Goal: Task Accomplishment & Management: Use online tool/utility

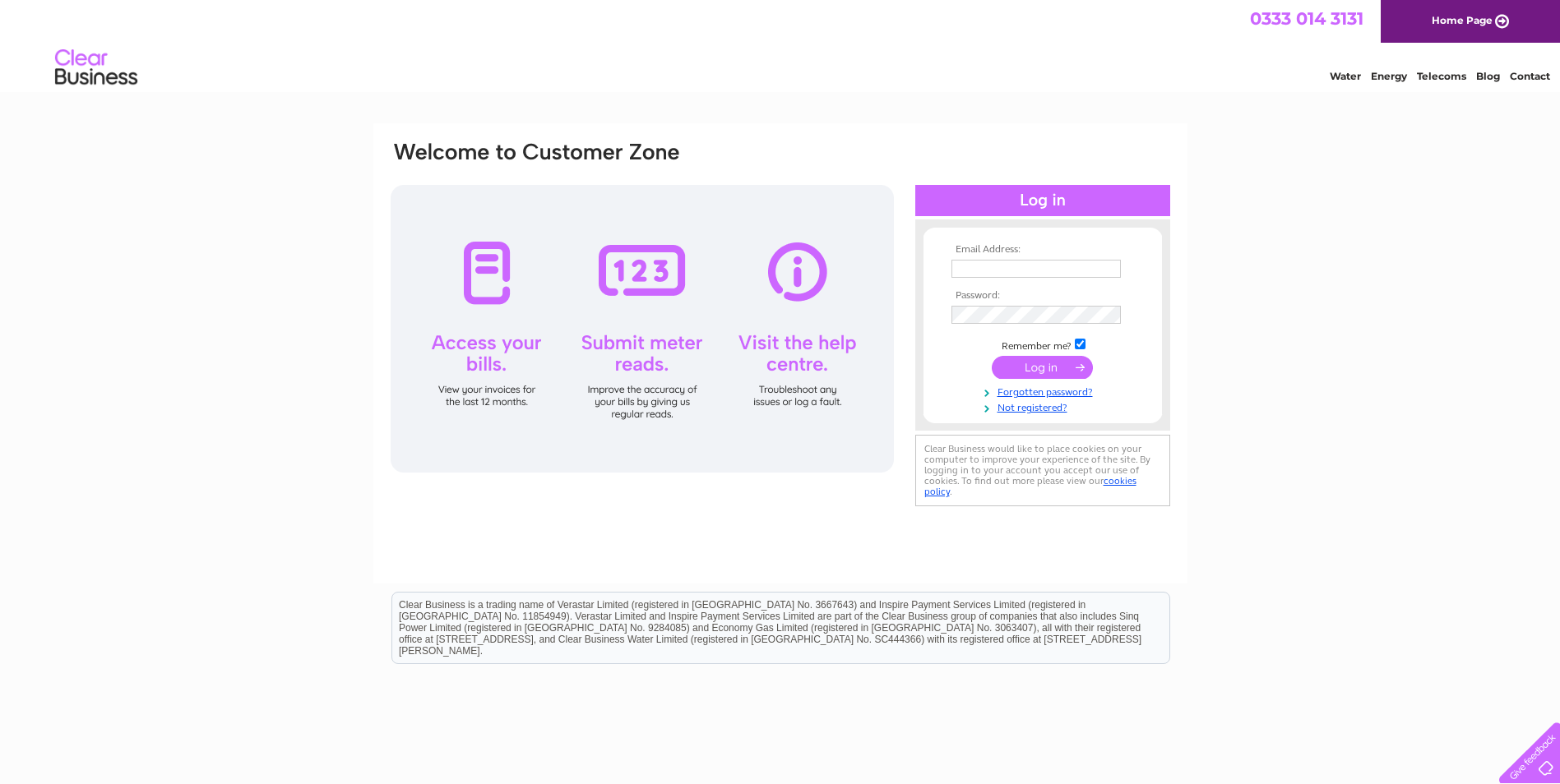
click at [998, 266] on input "text" at bounding box center [1036, 268] width 169 height 18
type input "[EMAIL_ADDRESS][DOMAIN_NAME]"
click at [1031, 270] on input "text" at bounding box center [1037, 269] width 171 height 20
type input "[EMAIL_ADDRESS][DOMAIN_NAME]"
click at [992, 357] on input "submit" at bounding box center [1042, 369] width 101 height 23
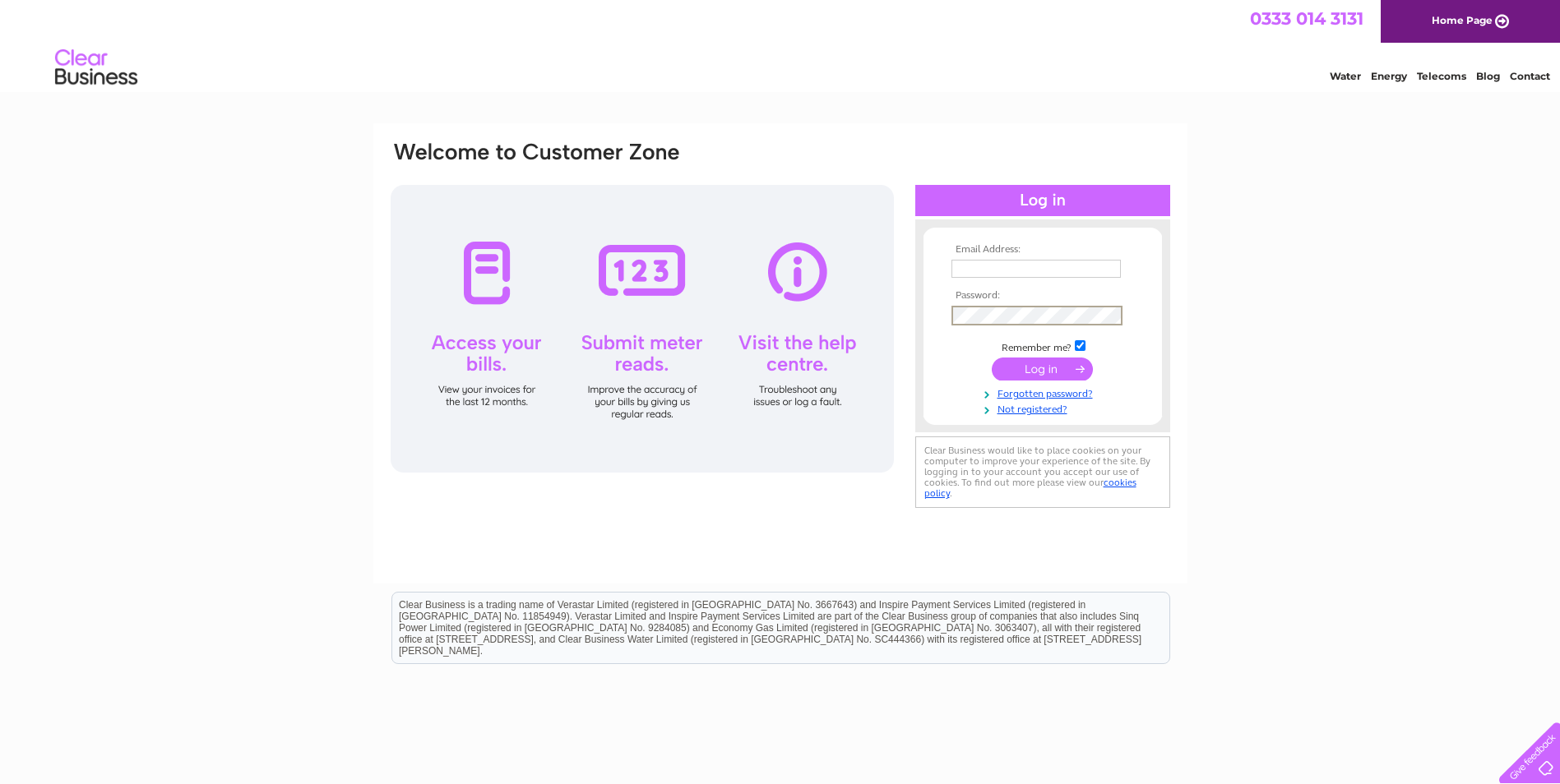
click at [992, 357] on input "submit" at bounding box center [1042, 369] width 101 height 23
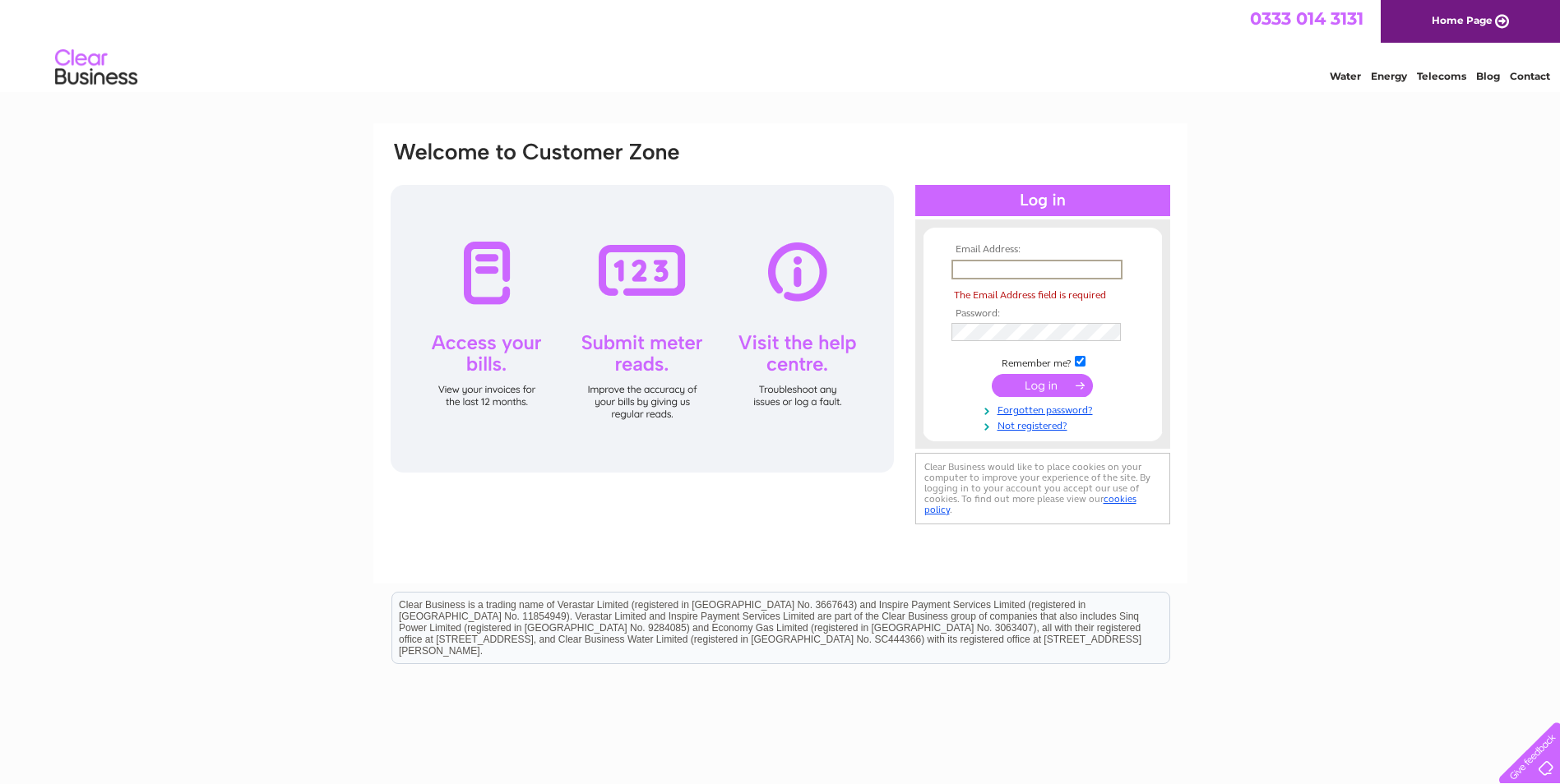
click at [1005, 261] on input "text" at bounding box center [1037, 269] width 171 height 20
type input "wendyg@ragroupltd.co.uk"
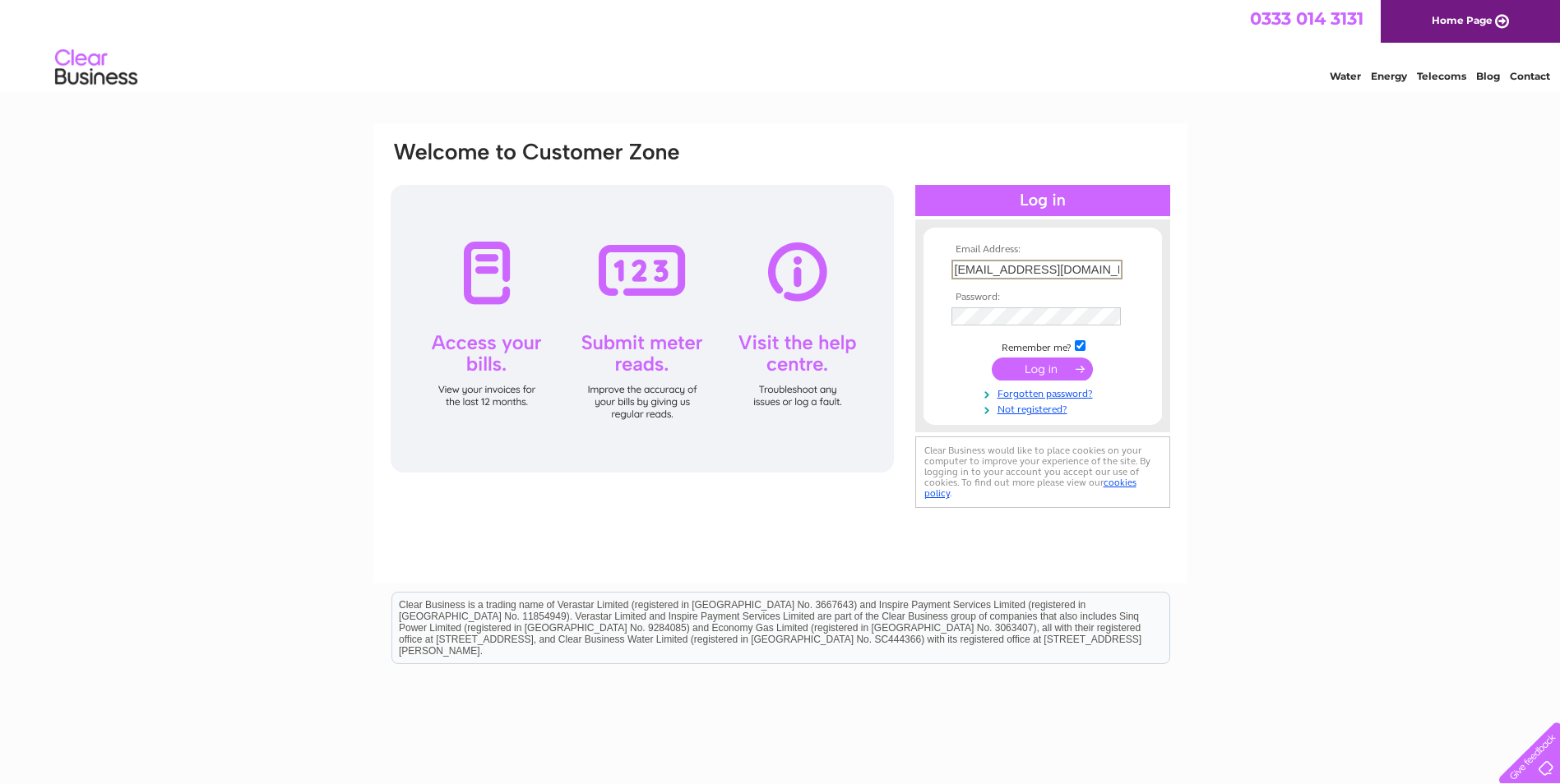
click at [1041, 371] on input "submit" at bounding box center [1042, 369] width 101 height 23
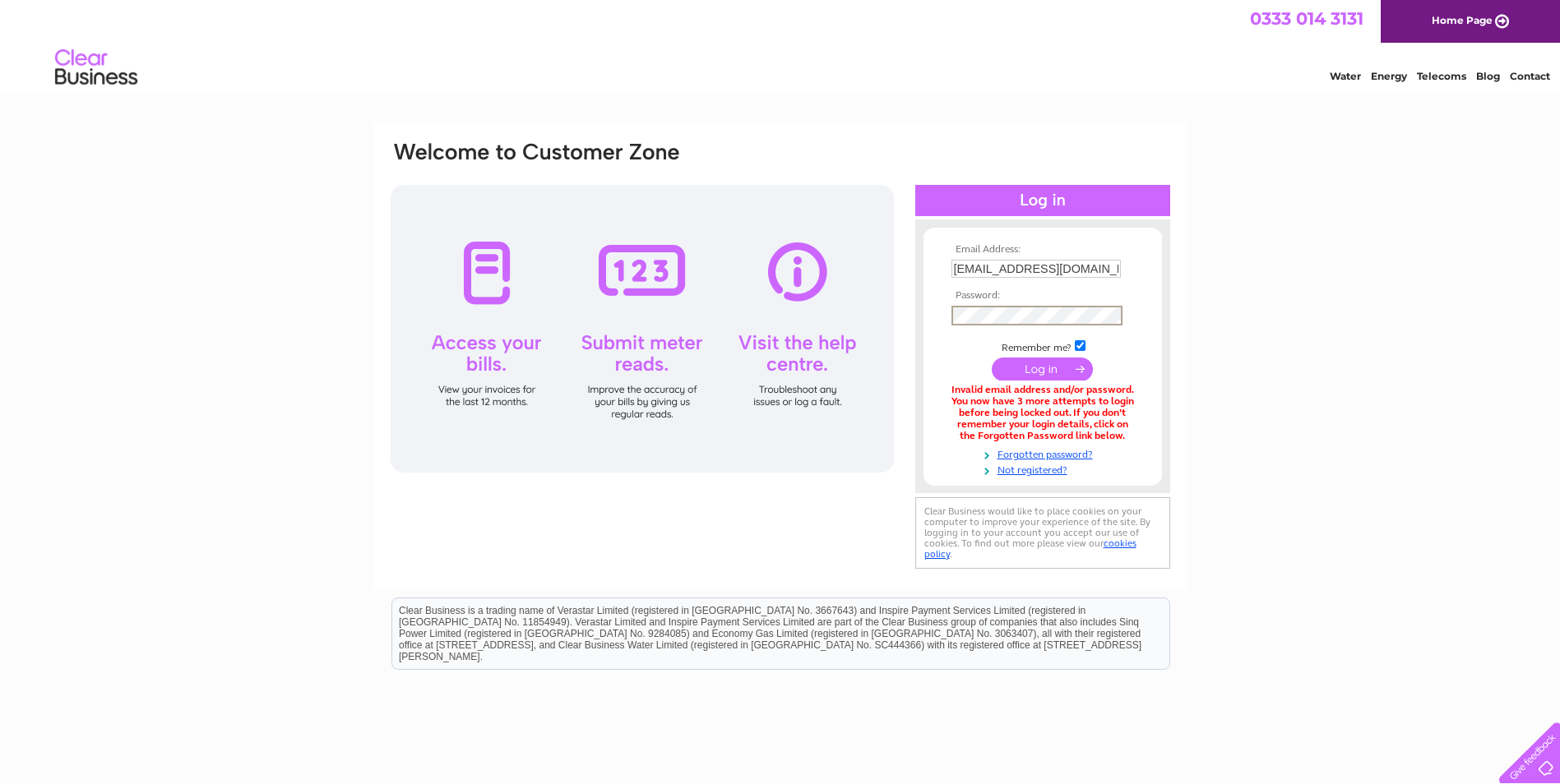
click at [1033, 364] on input "submit" at bounding box center [1042, 369] width 101 height 23
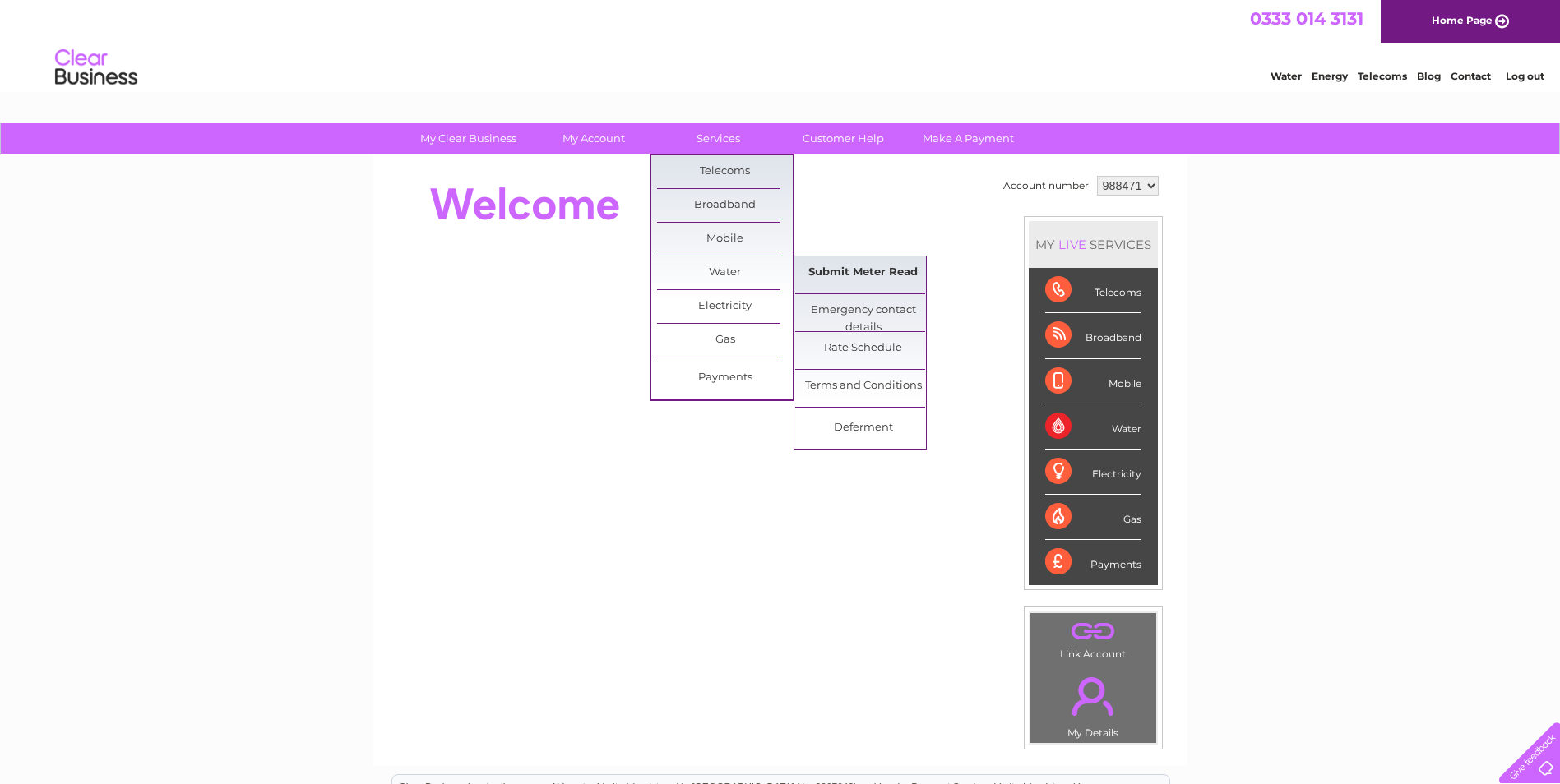
click at [866, 282] on link "Submit Meter Read" at bounding box center [863, 272] width 136 height 33
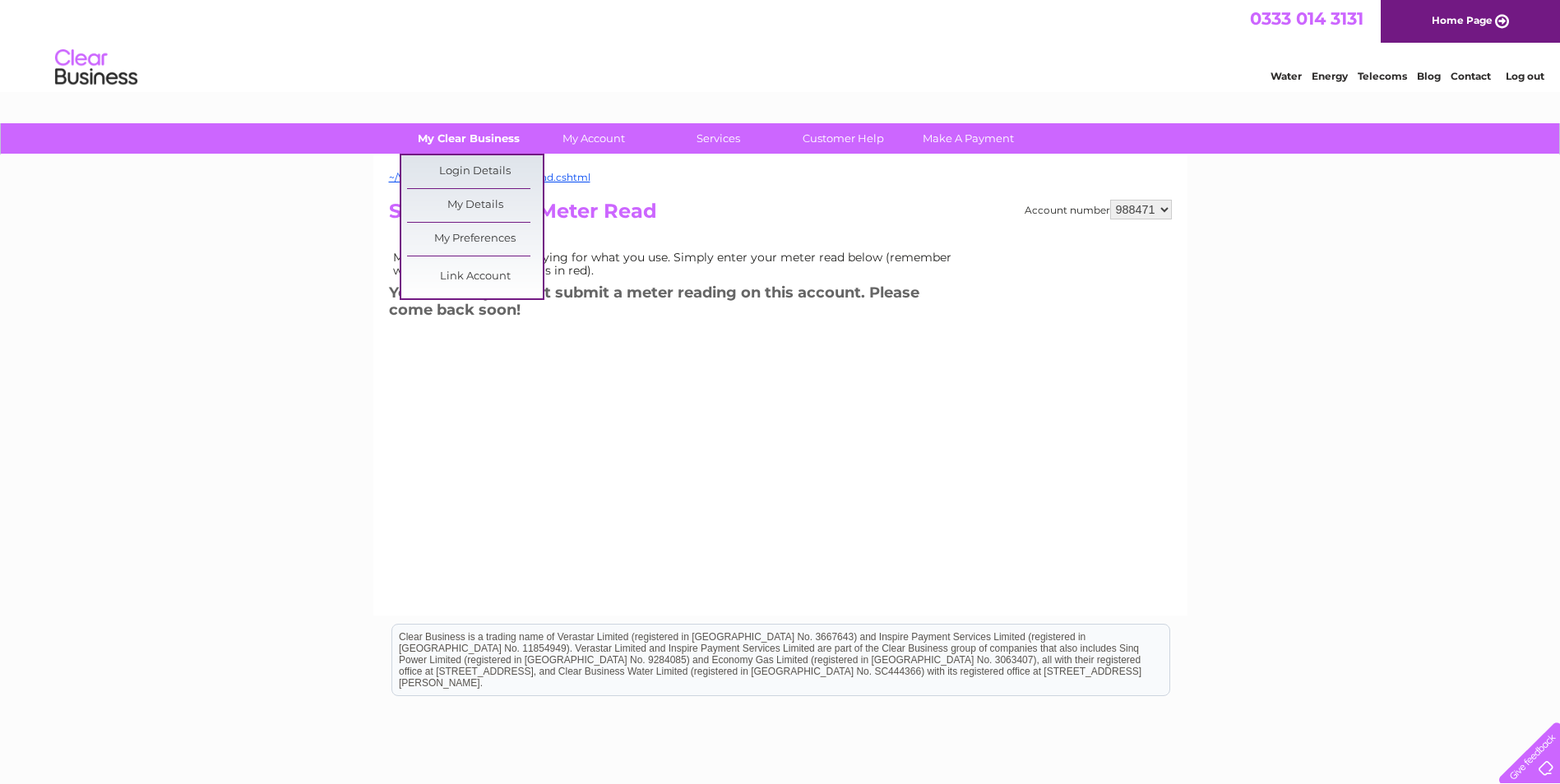
click at [464, 143] on link "My Clear Business" at bounding box center [468, 139] width 136 height 30
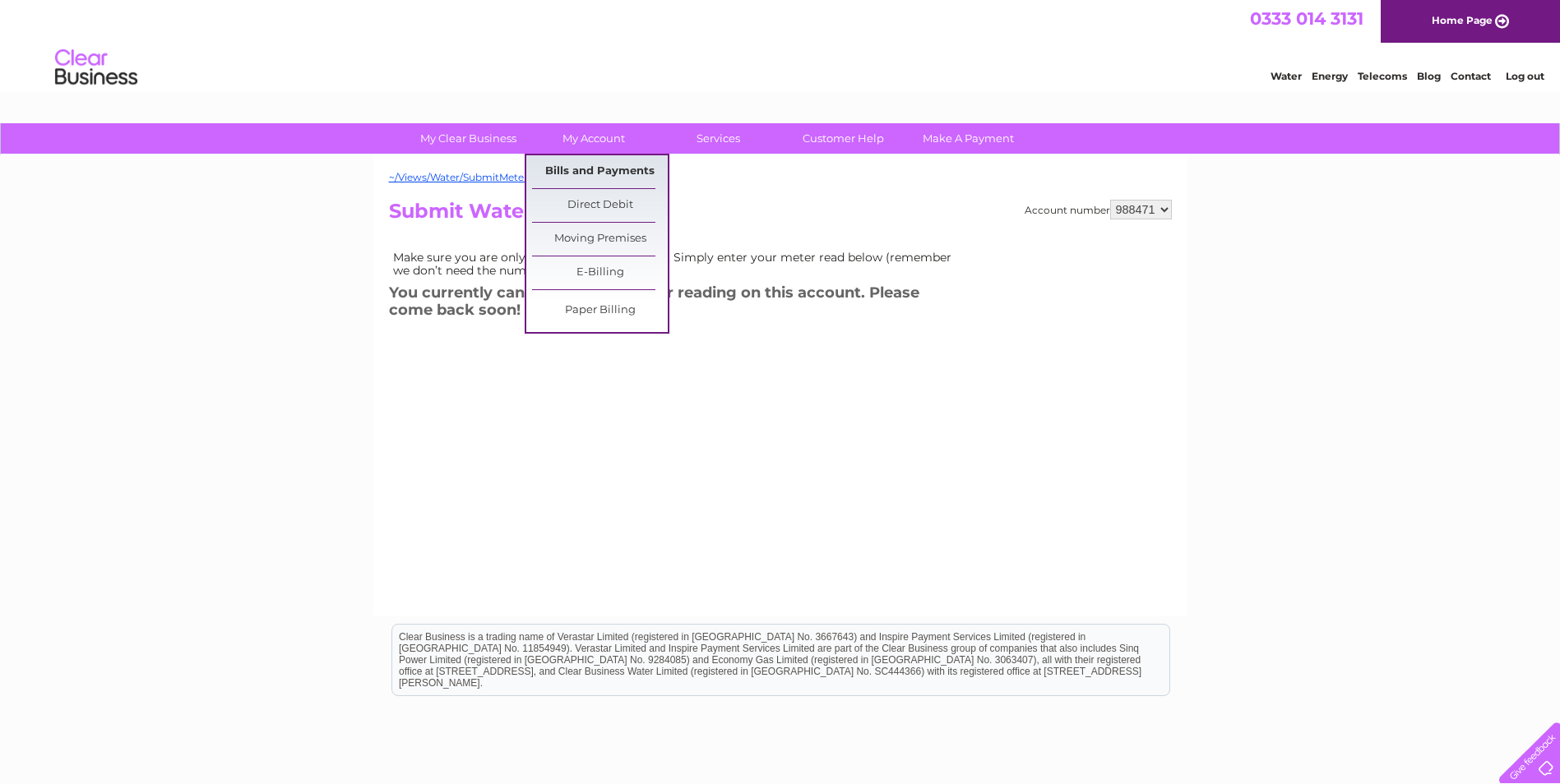
click at [584, 164] on link "Bills and Payments" at bounding box center [599, 172] width 136 height 33
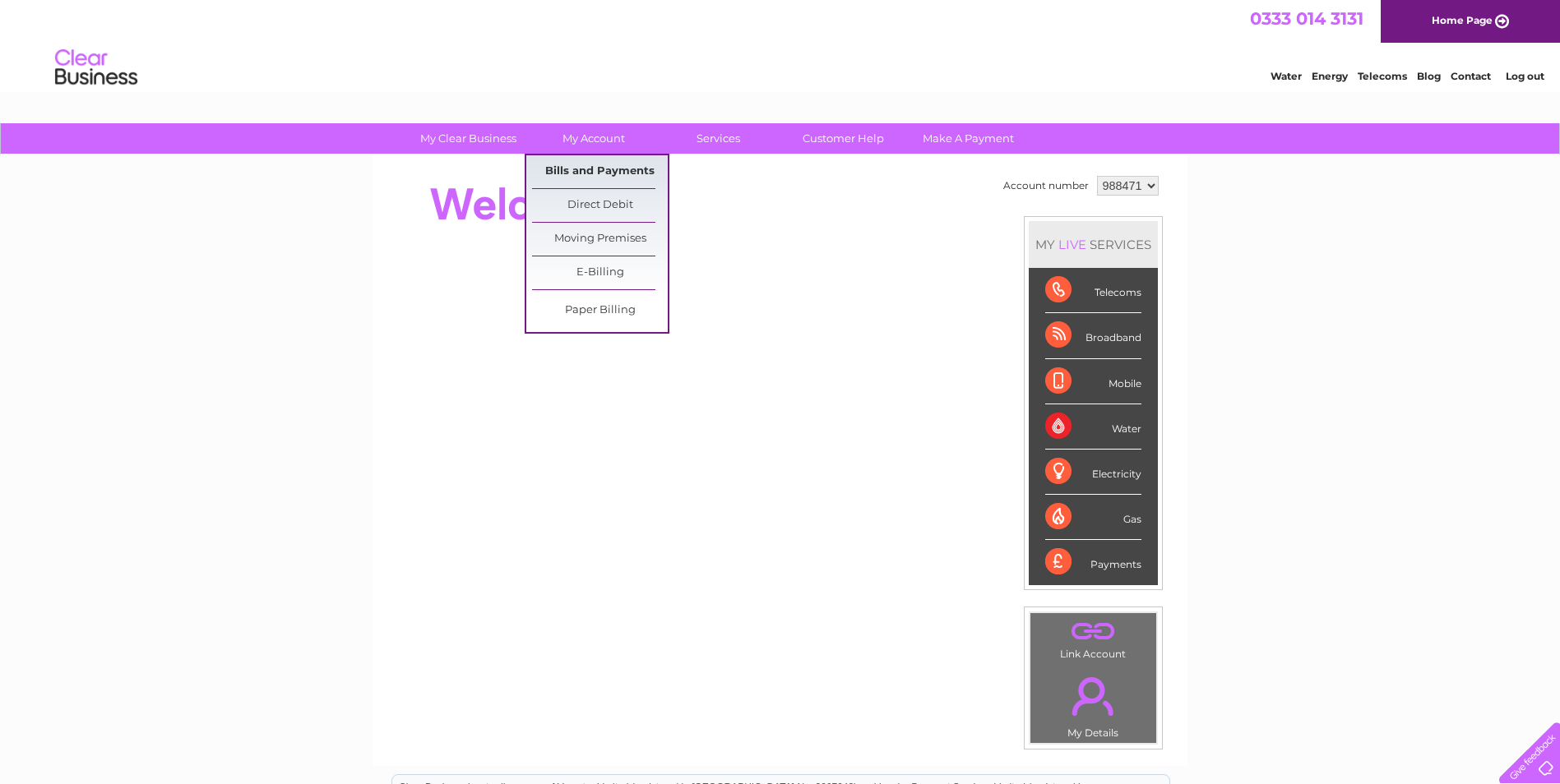
click at [591, 169] on link "Bills and Payments" at bounding box center [599, 172] width 136 height 33
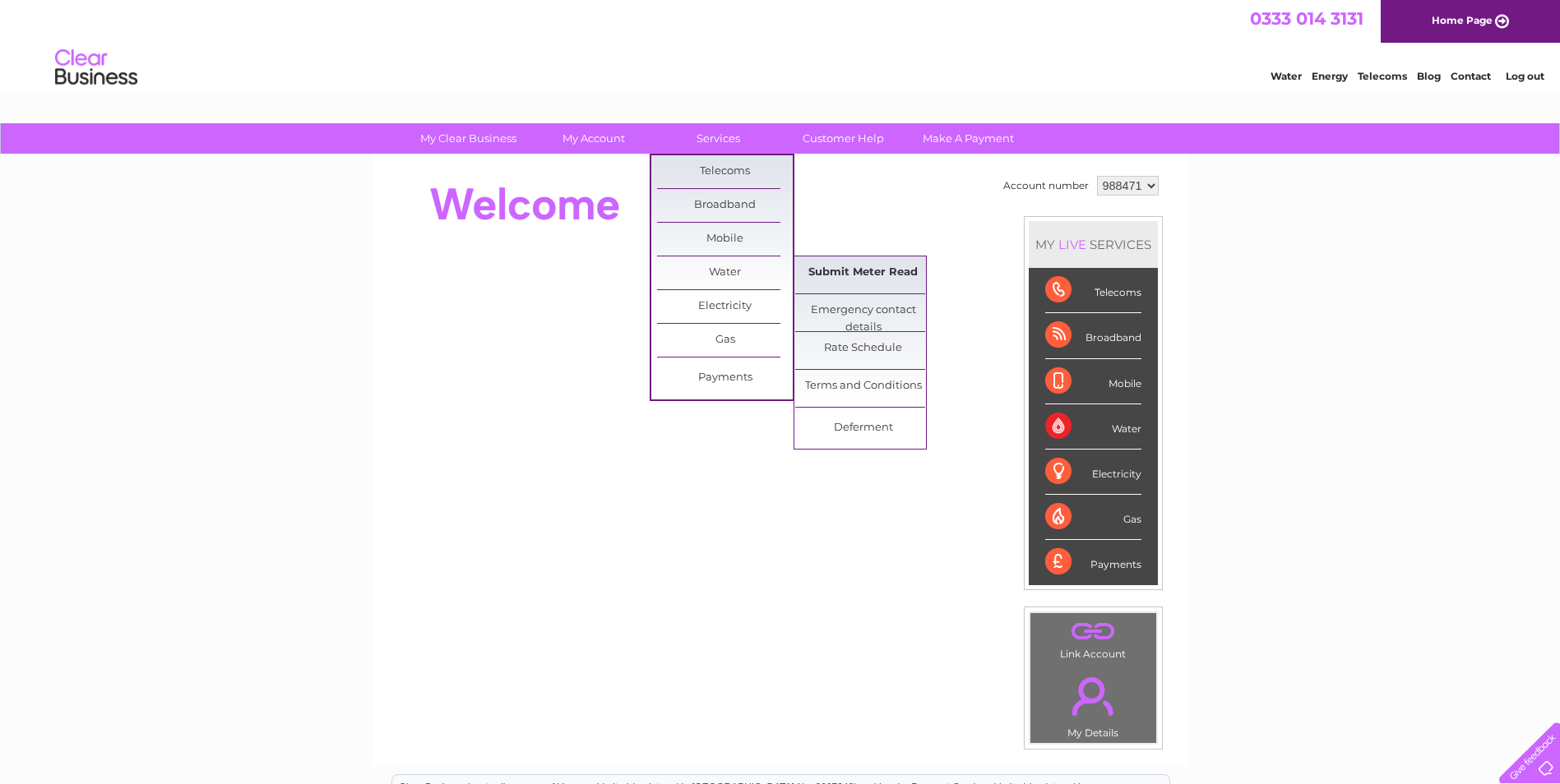
click at [841, 267] on link "Submit Meter Read" at bounding box center [863, 272] width 136 height 33
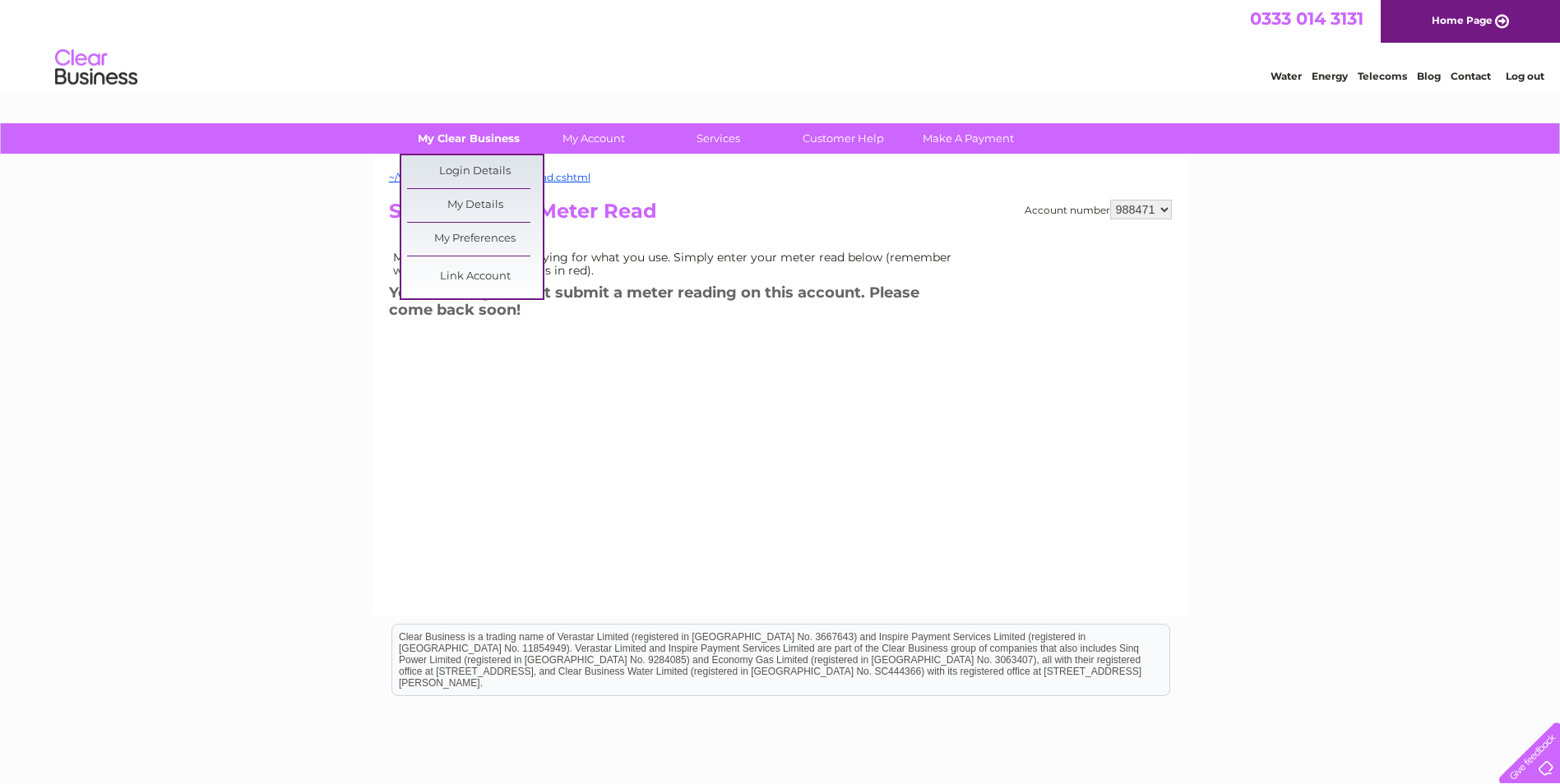
click at [459, 133] on link "My Clear Business" at bounding box center [468, 139] width 136 height 30
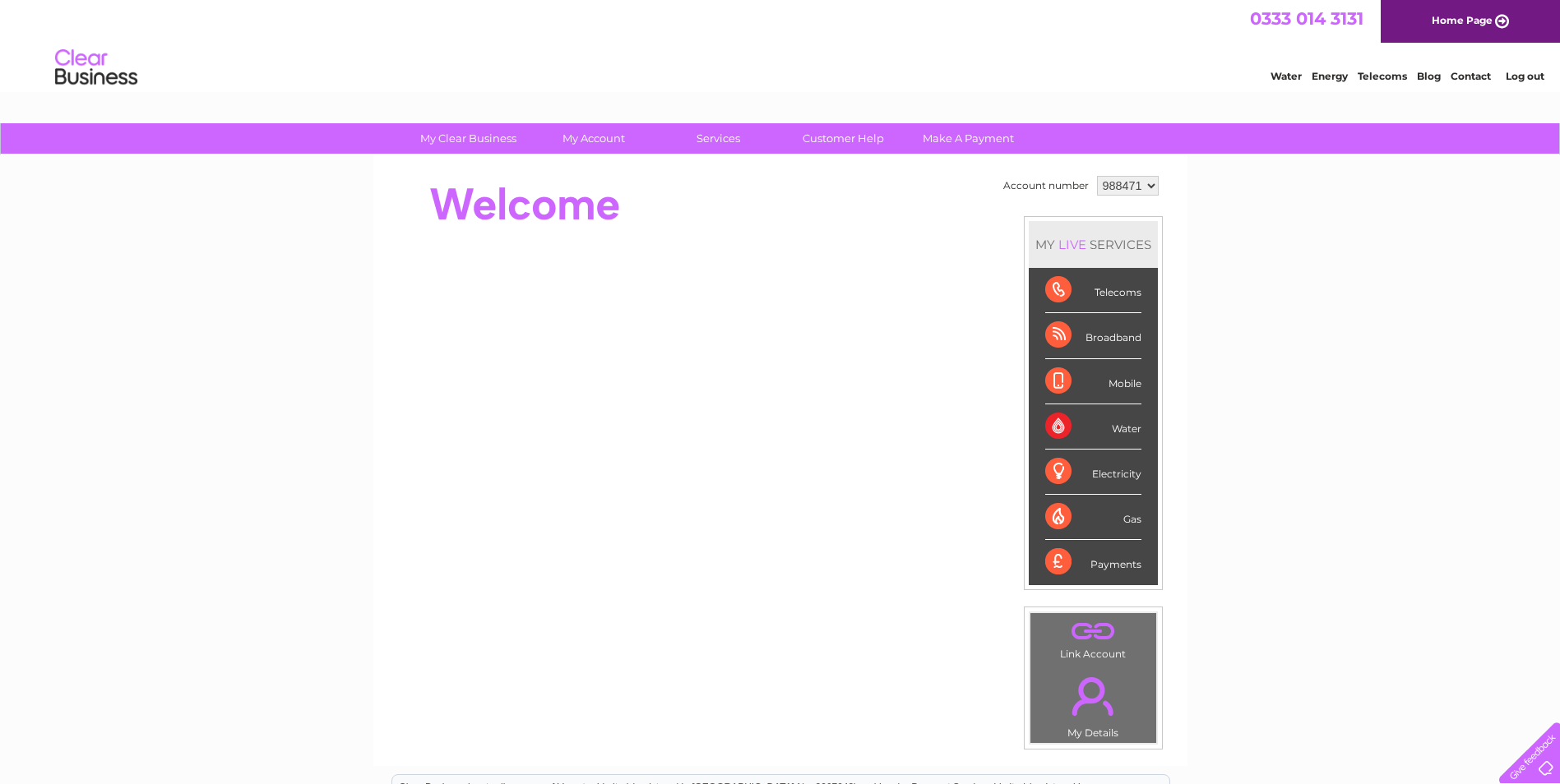
click at [835, 197] on div at bounding box center [688, 204] width 599 height 66
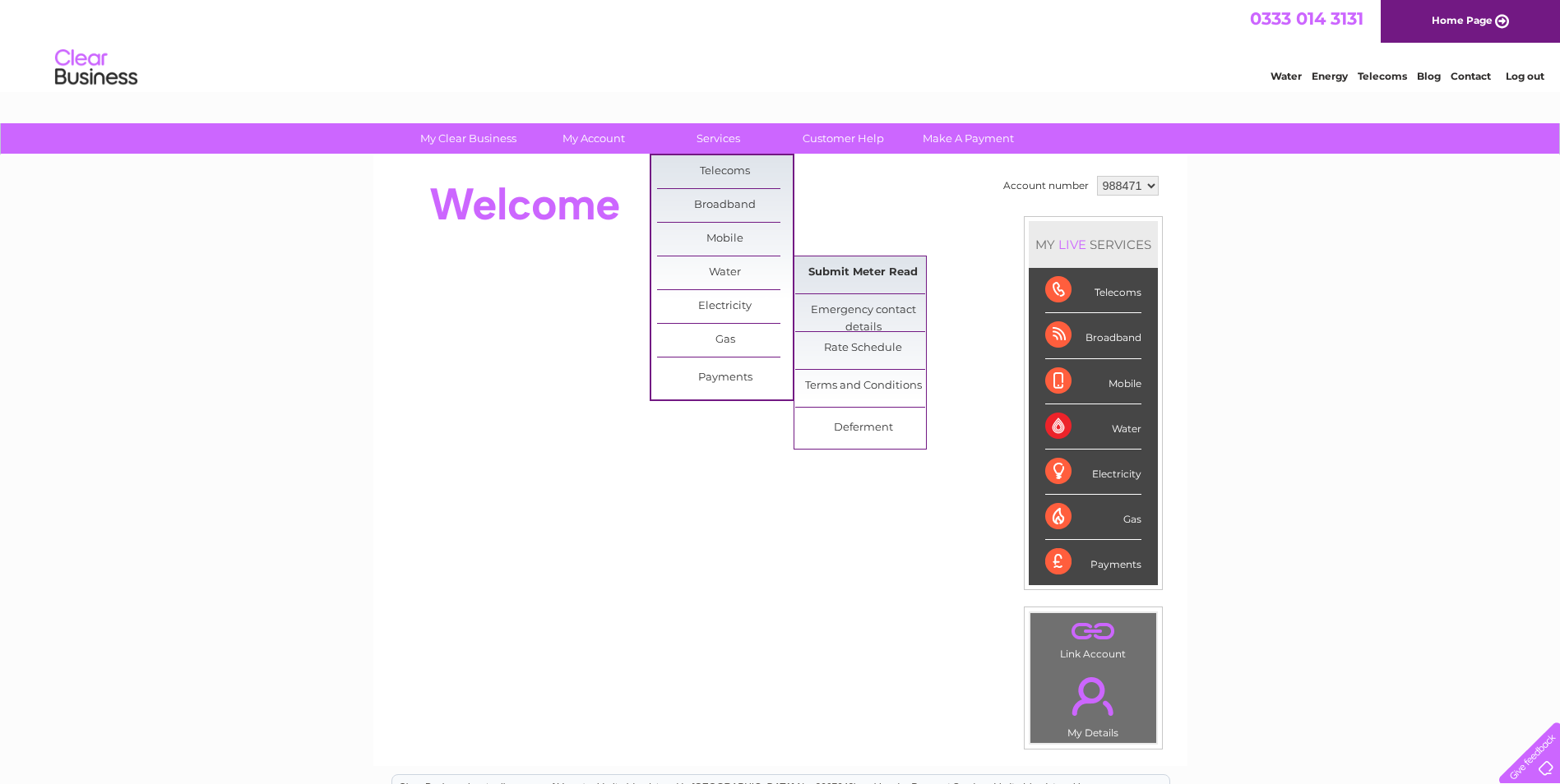
click at [856, 268] on link "Submit Meter Read" at bounding box center [863, 272] width 136 height 33
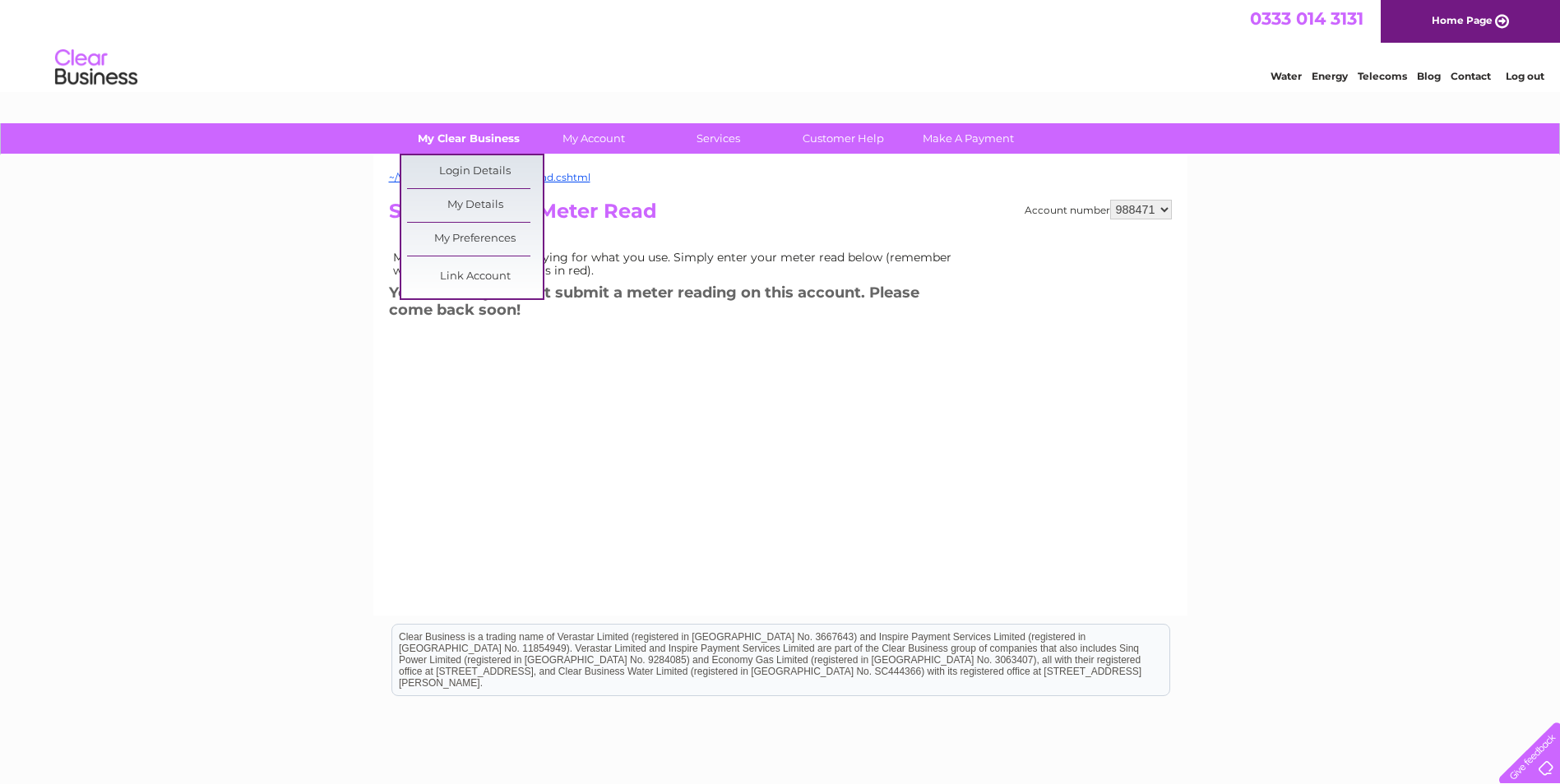
click at [476, 140] on link "My Clear Business" at bounding box center [468, 139] width 136 height 30
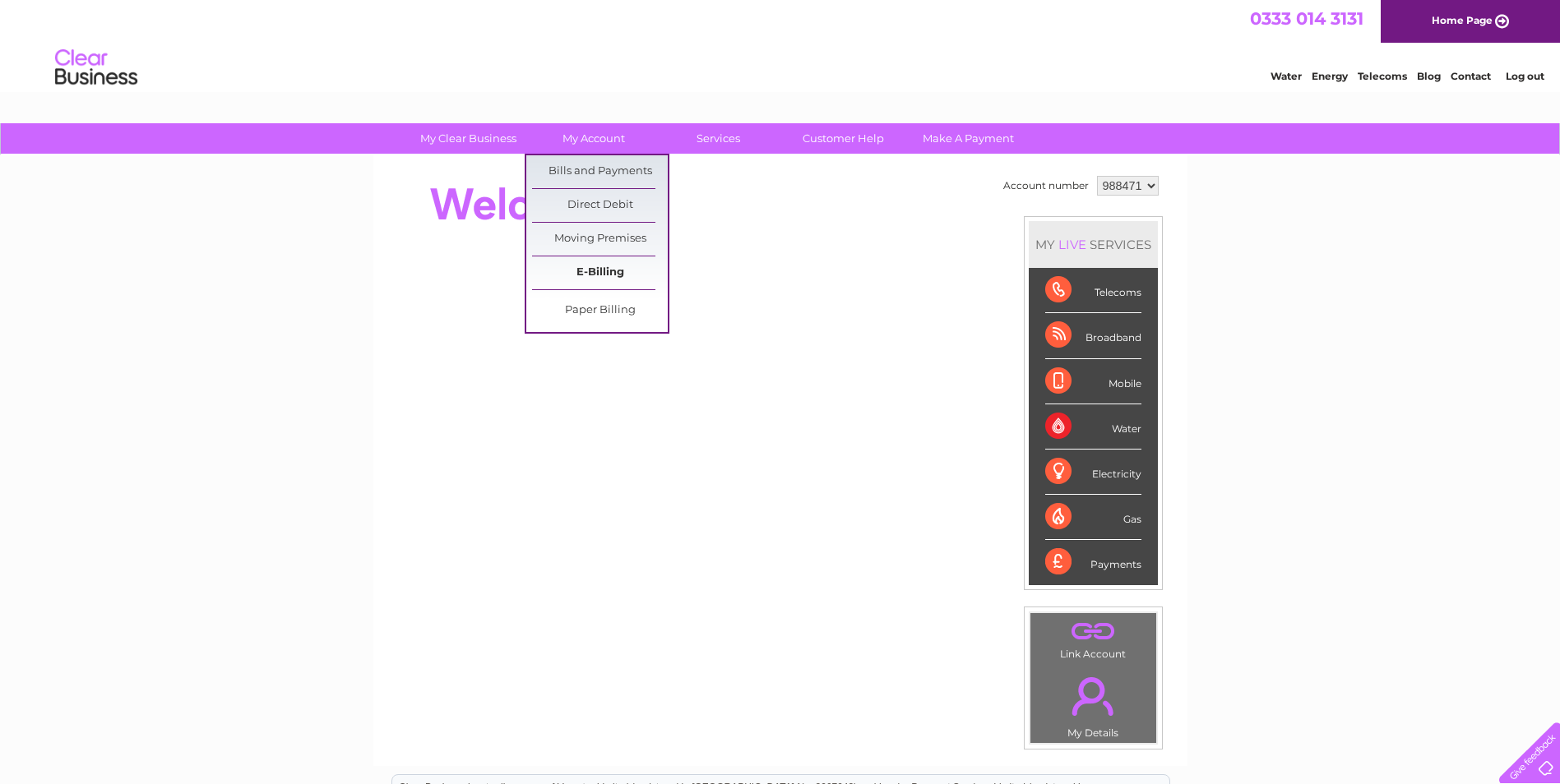
click at [590, 268] on link "E-Billing" at bounding box center [599, 272] width 136 height 33
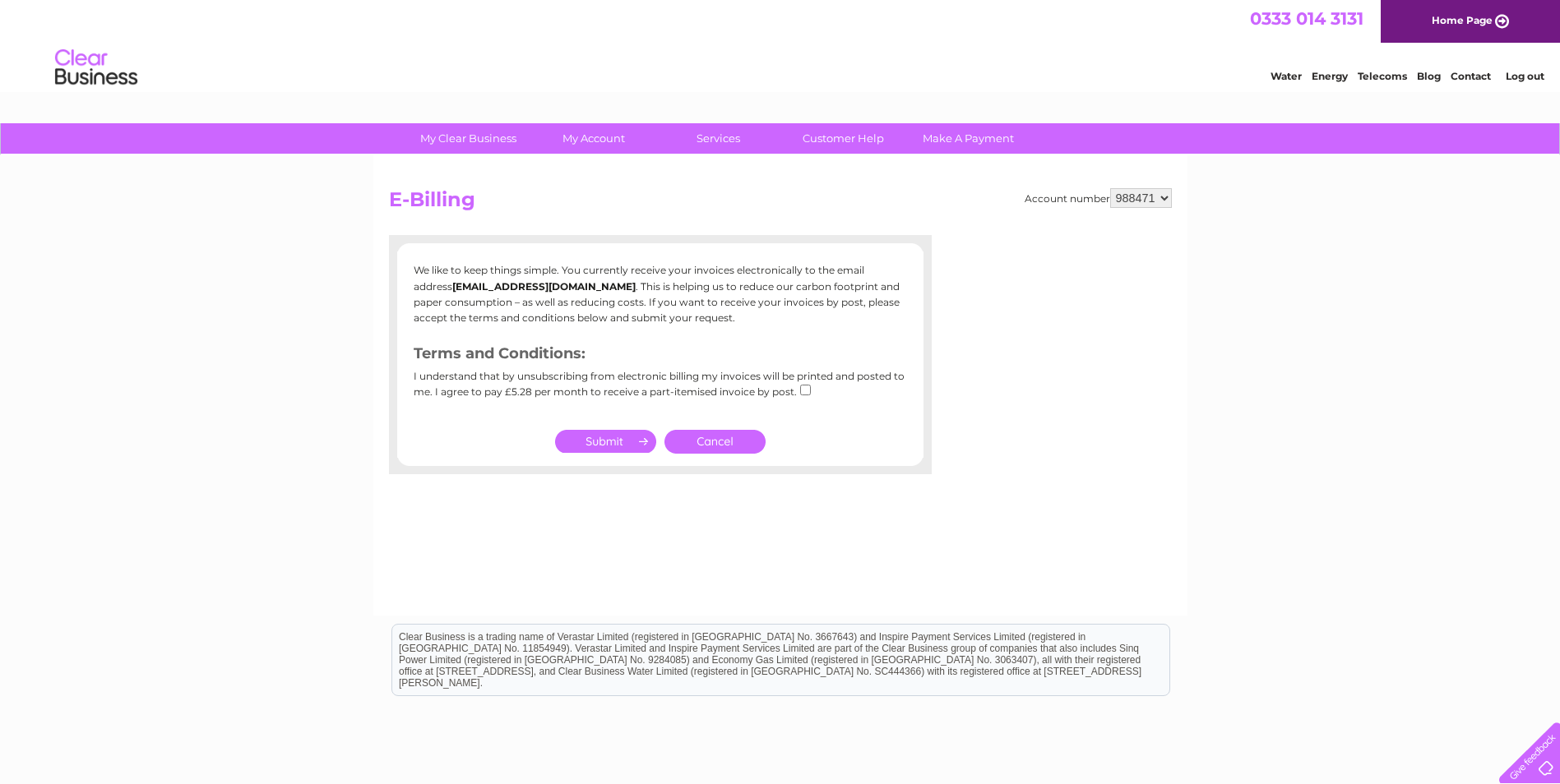
click at [712, 434] on link "Cancel" at bounding box center [715, 442] width 101 height 24
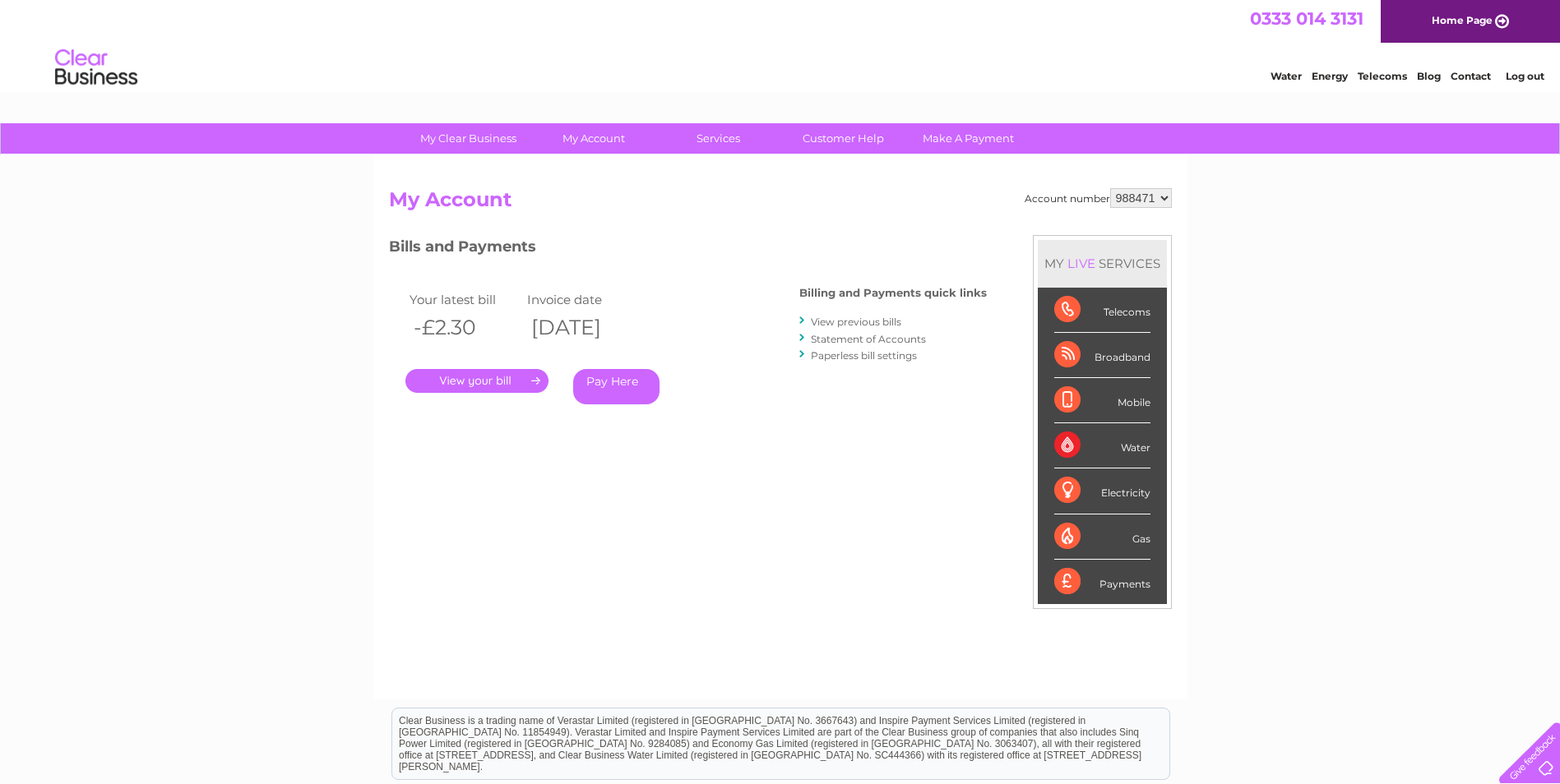
click at [1154, 197] on select "988471 988473" at bounding box center [1140, 198] width 61 height 20
select select "988473"
click at [1110, 188] on select "988471 988473" at bounding box center [1140, 198] width 61 height 20
click at [506, 376] on link "." at bounding box center [477, 380] width 143 height 24
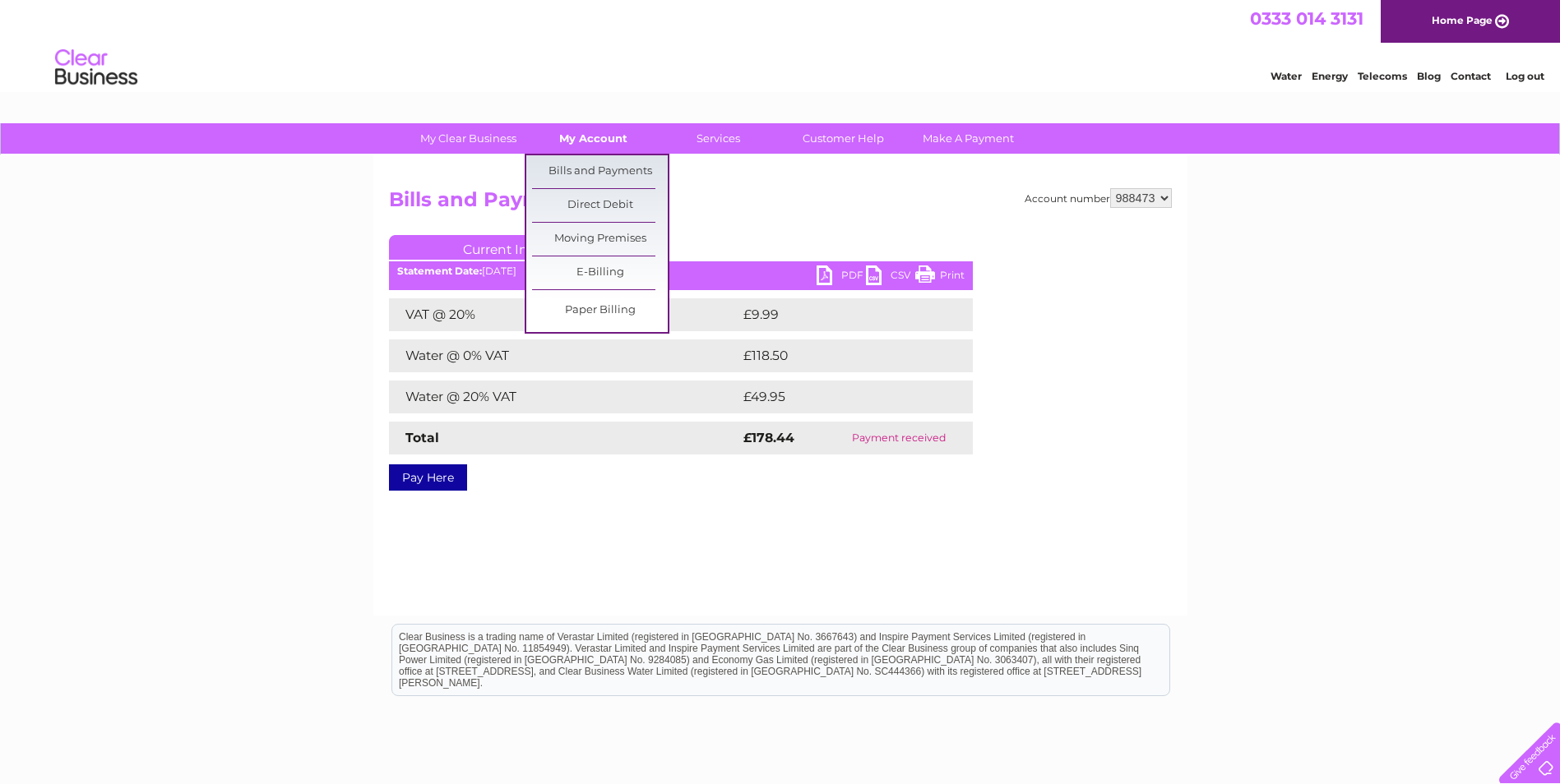
click at [591, 136] on link "My Account" at bounding box center [593, 139] width 136 height 30
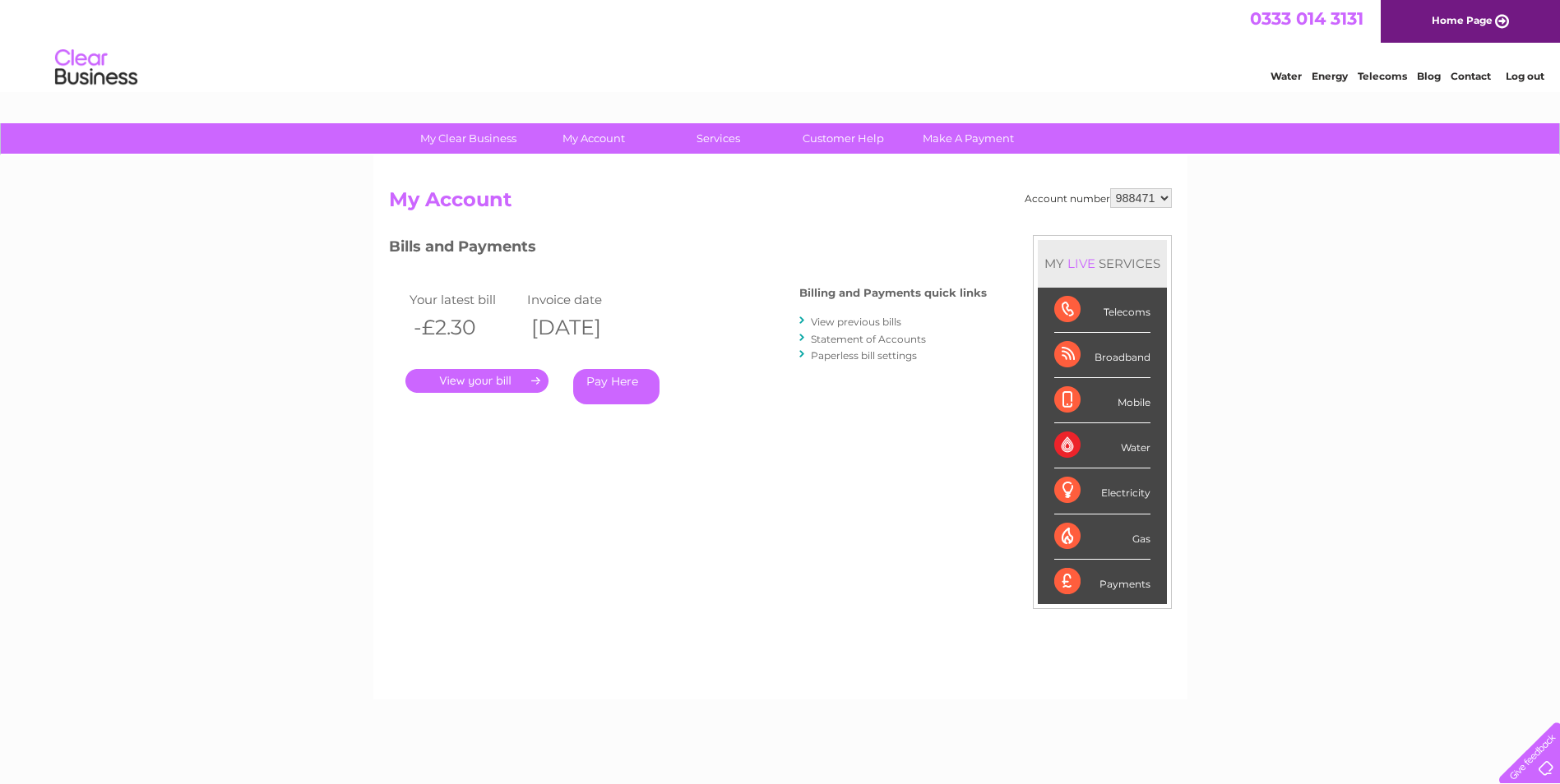
click at [591, 136] on link "My Account" at bounding box center [593, 139] width 136 height 30
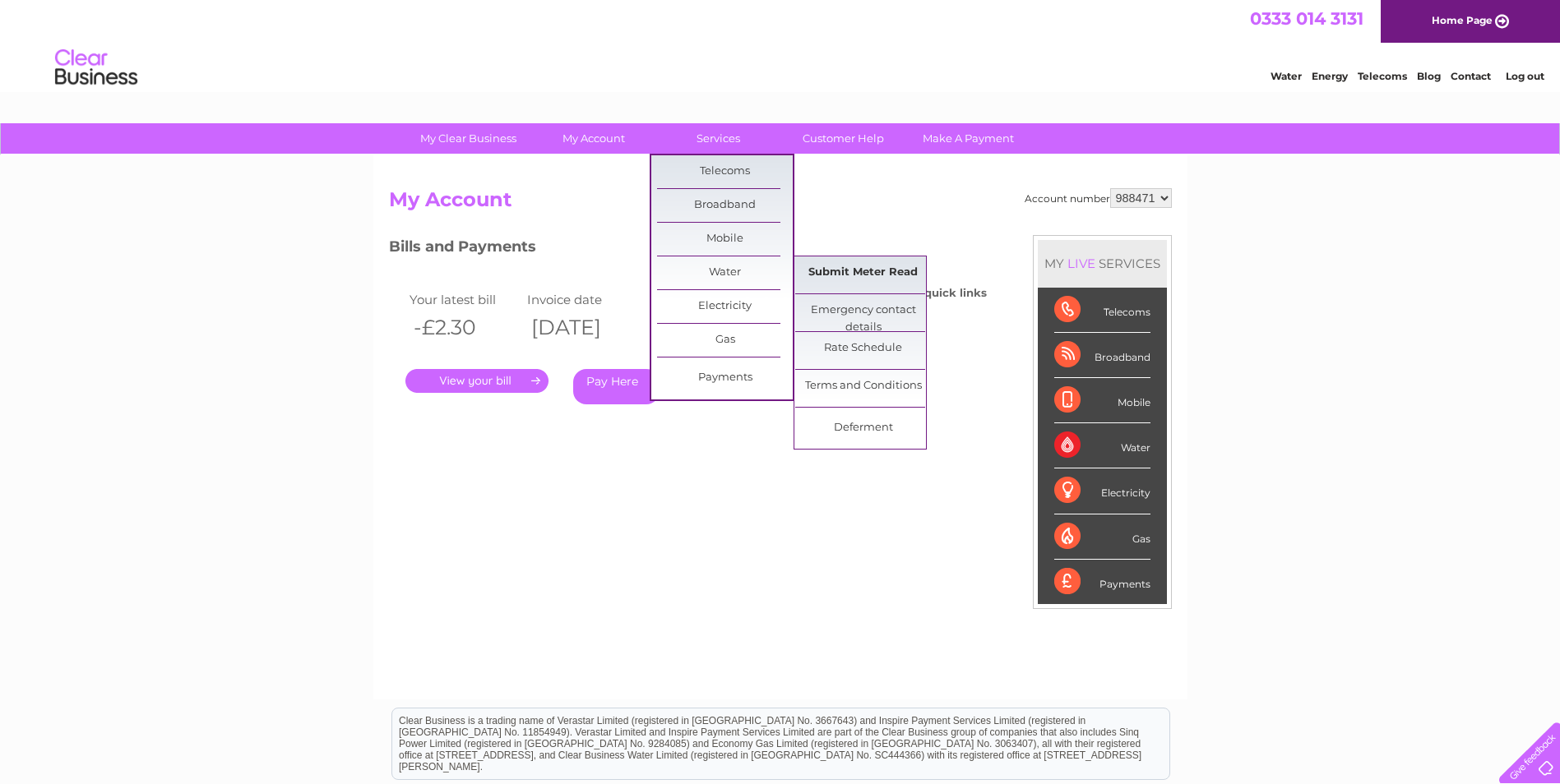
click at [839, 265] on link "Submit Meter Read" at bounding box center [863, 272] width 136 height 33
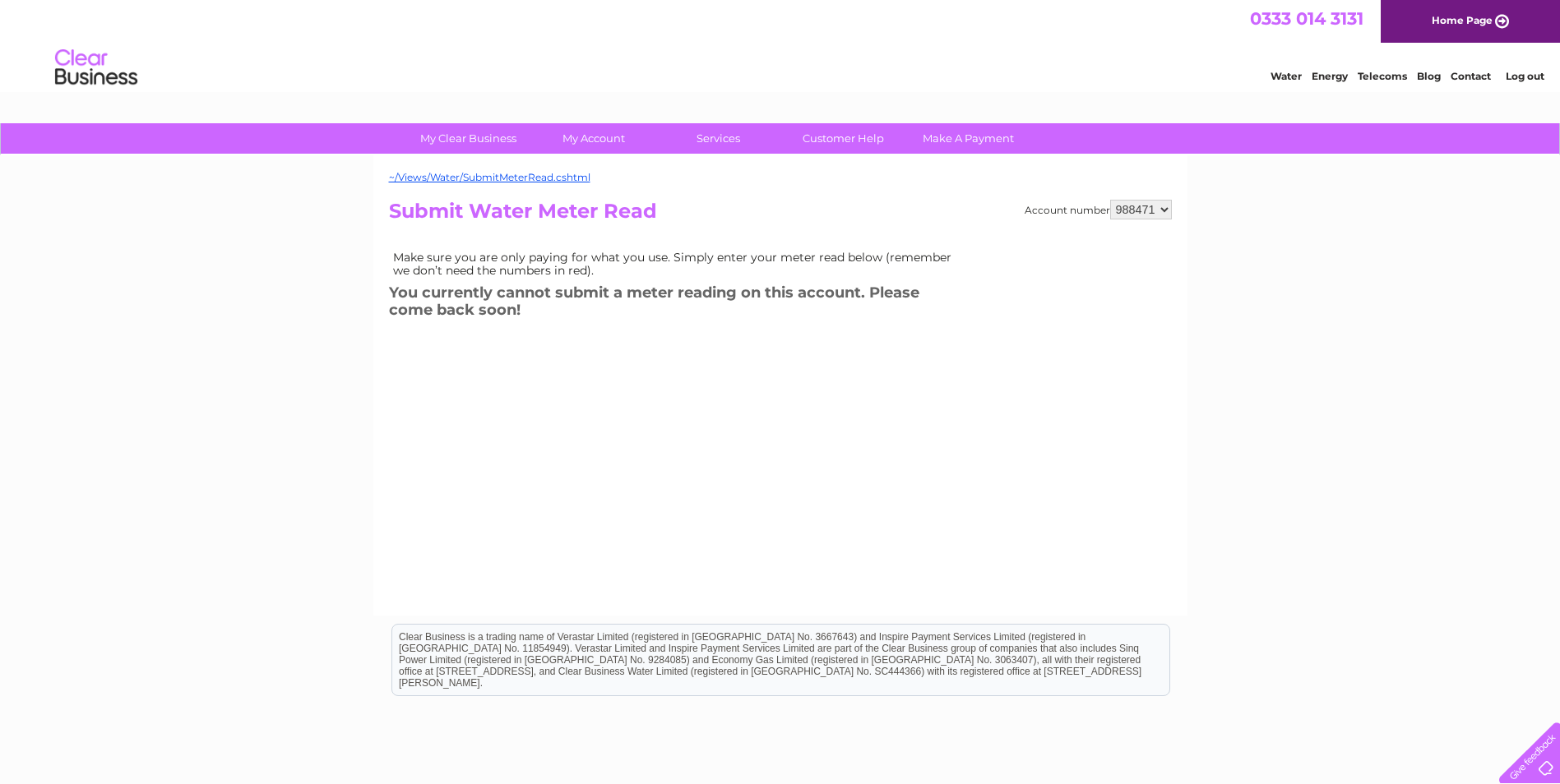
click at [1157, 213] on select "988471 988473" at bounding box center [1140, 210] width 61 height 20
select select "988473"
click at [1110, 200] on select "988471 988473" at bounding box center [1140, 210] width 61 height 20
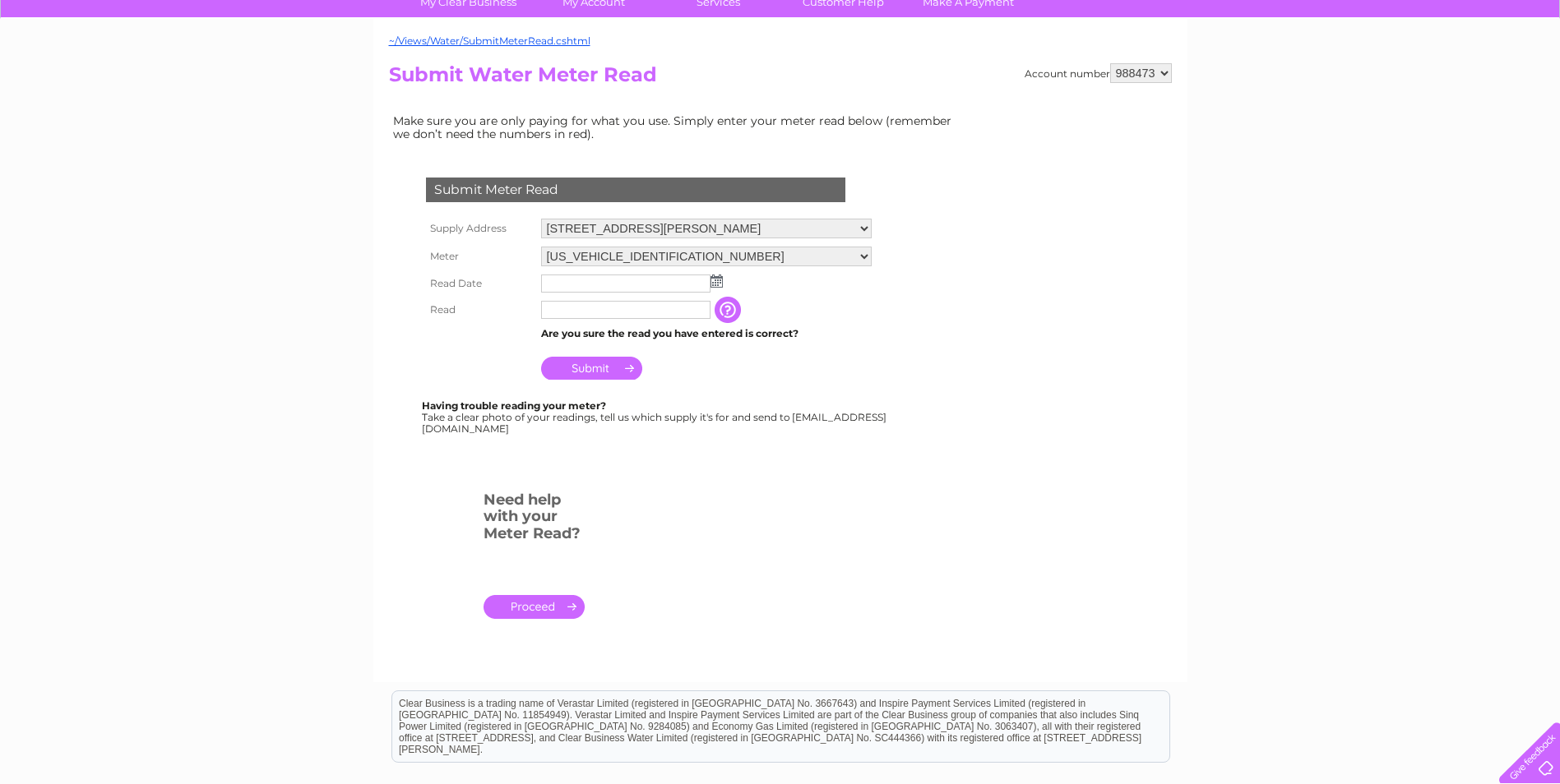
scroll to position [164, 0]
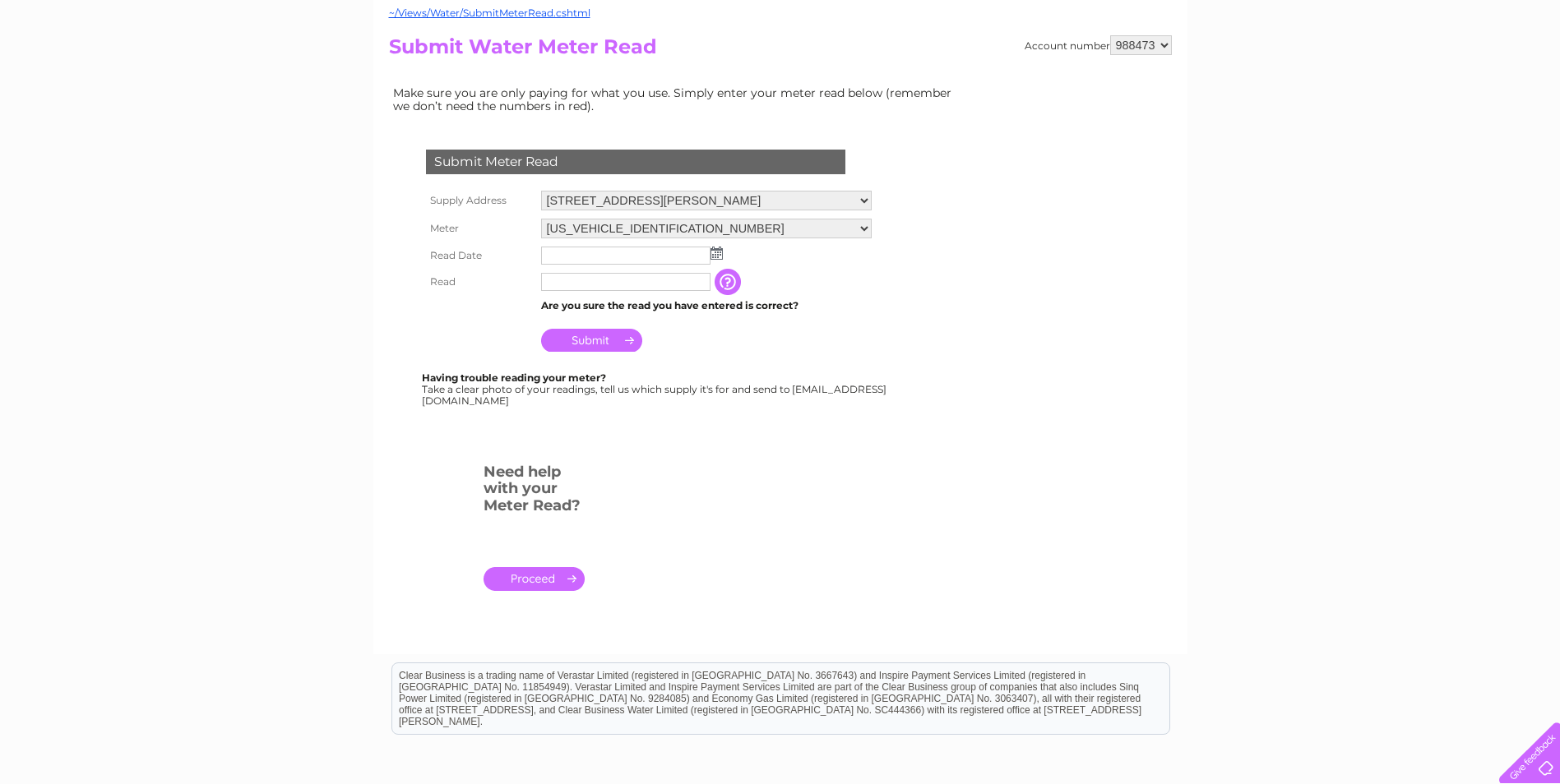
click at [714, 252] on img at bounding box center [717, 252] width 12 height 13
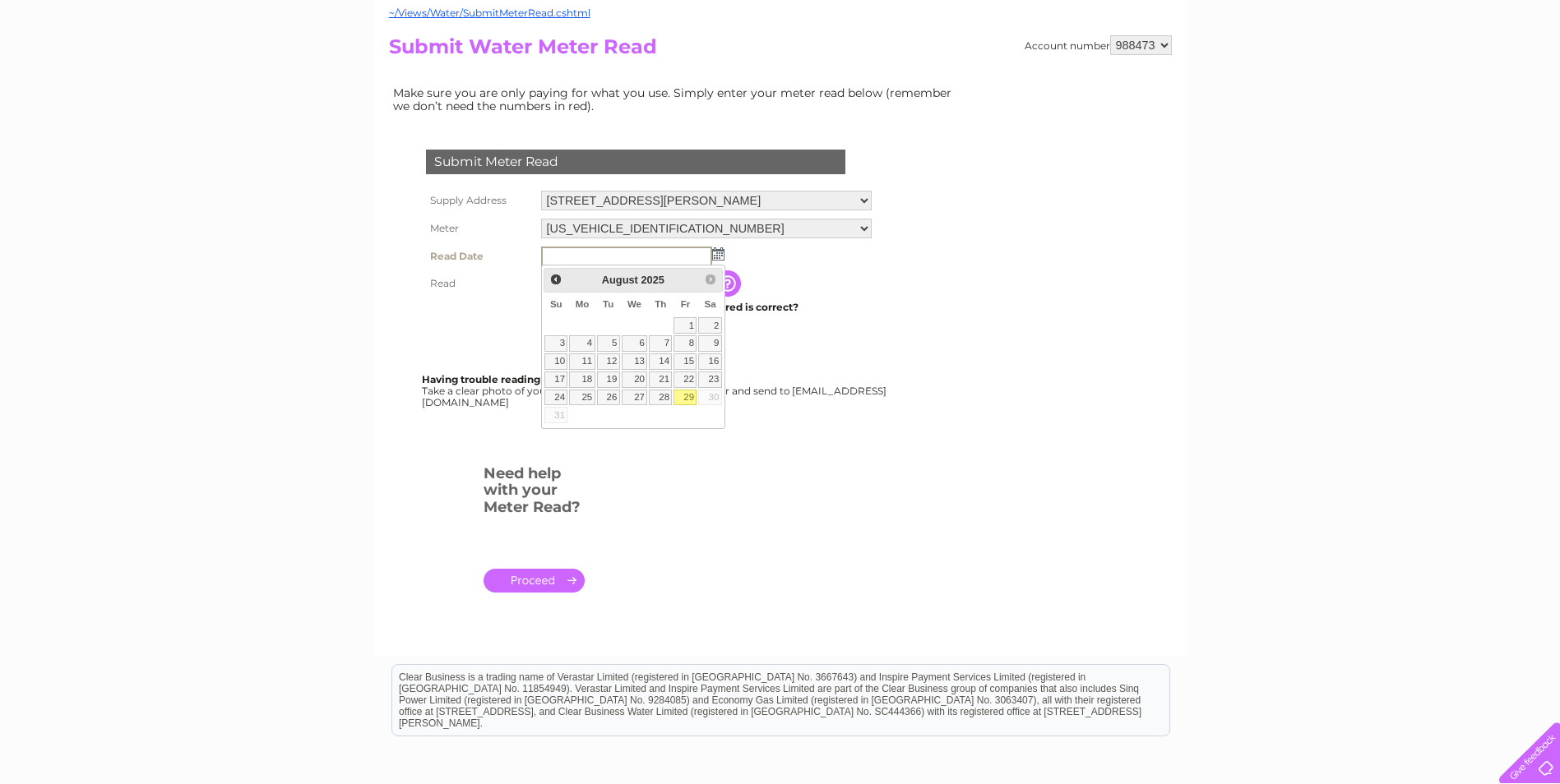
click at [685, 402] on link "29" at bounding box center [685, 397] width 23 height 16
type input "2025/08/29"
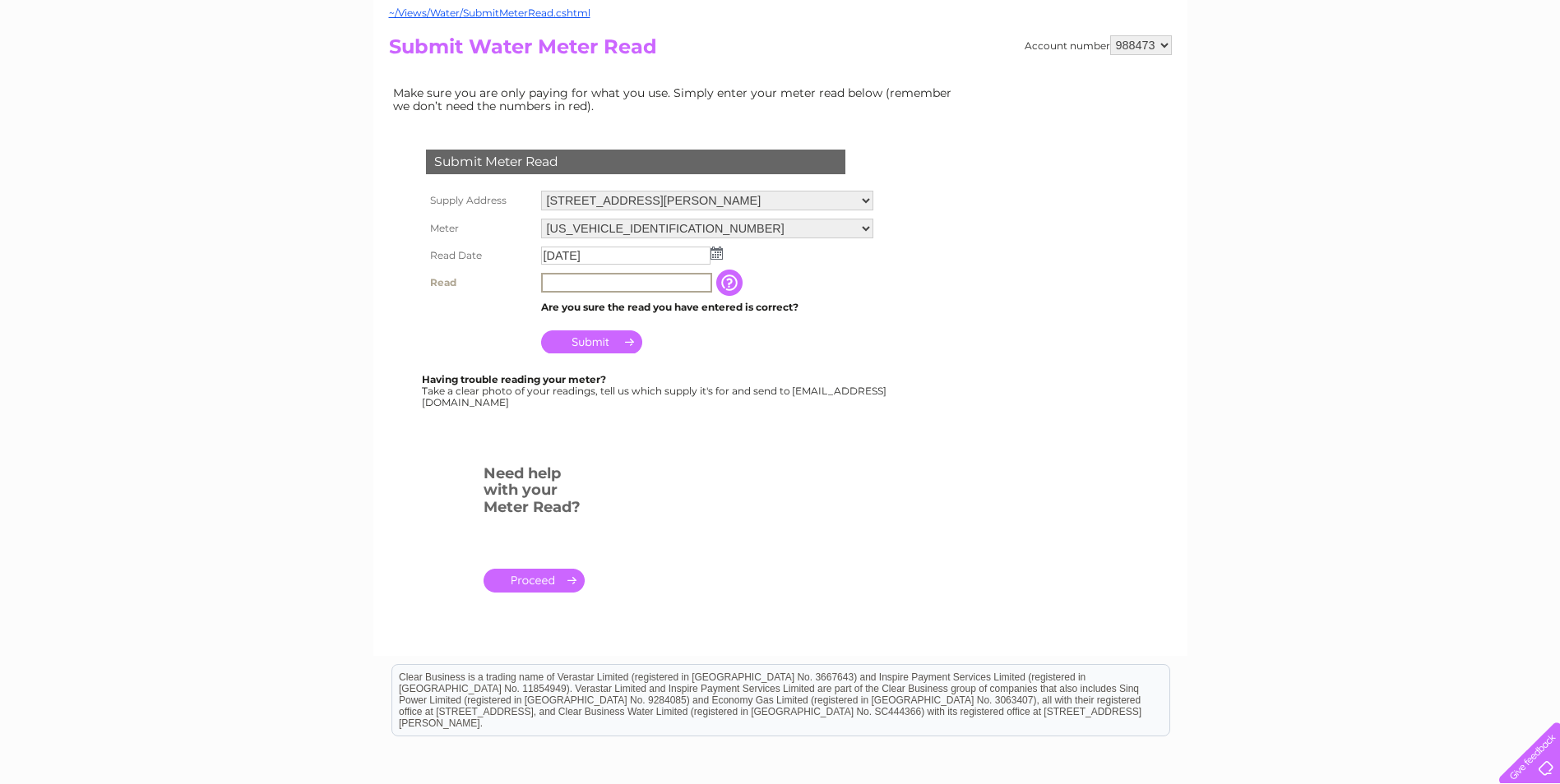
click at [615, 278] on input "text" at bounding box center [626, 283] width 171 height 20
type input "0"
type input "00720"
click at [736, 281] on input "button" at bounding box center [730, 283] width 29 height 27
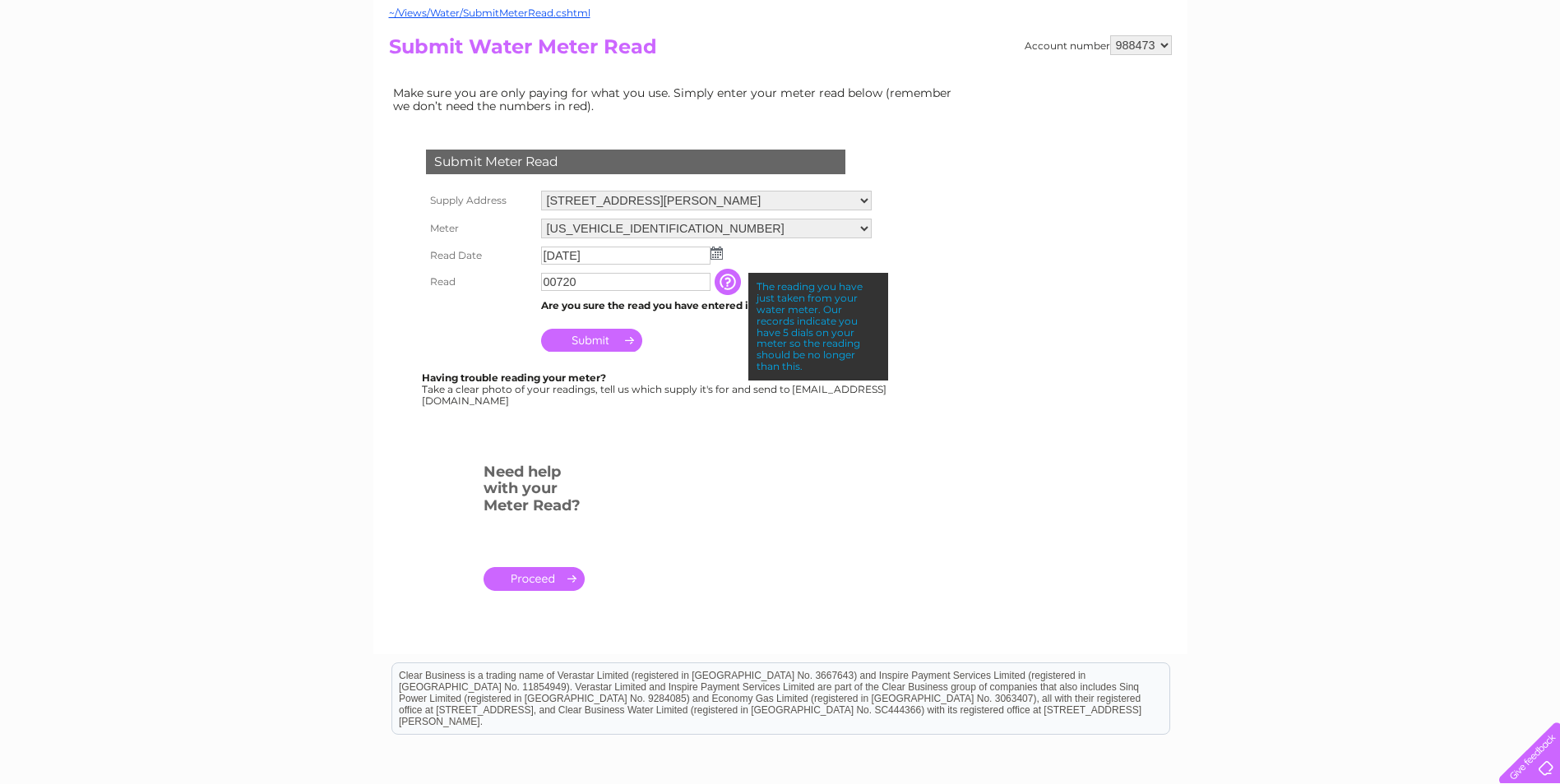
click at [816, 438] on div at bounding box center [639, 439] width 500 height 33
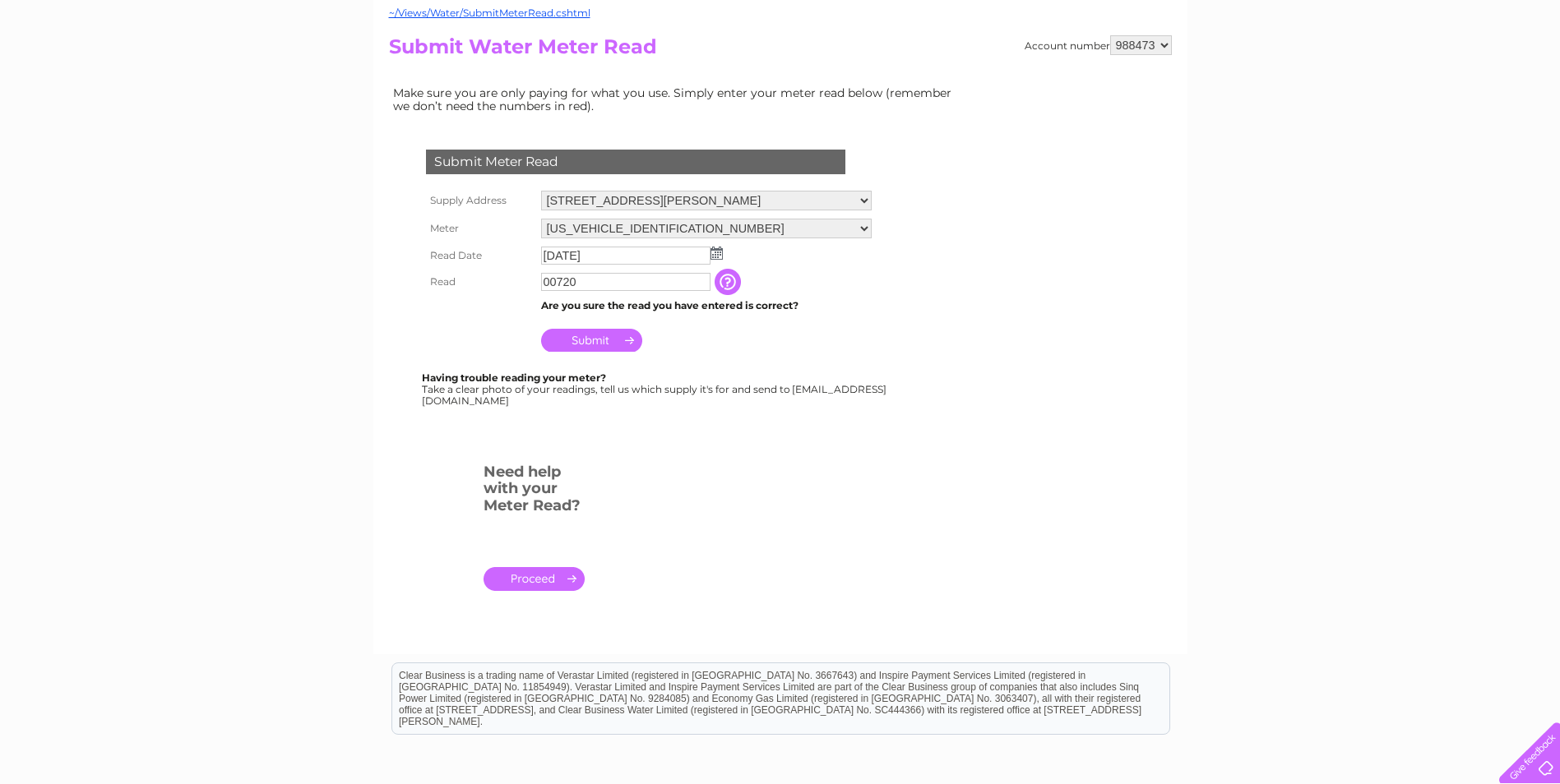
click at [594, 333] on input "Submit" at bounding box center [591, 340] width 101 height 23
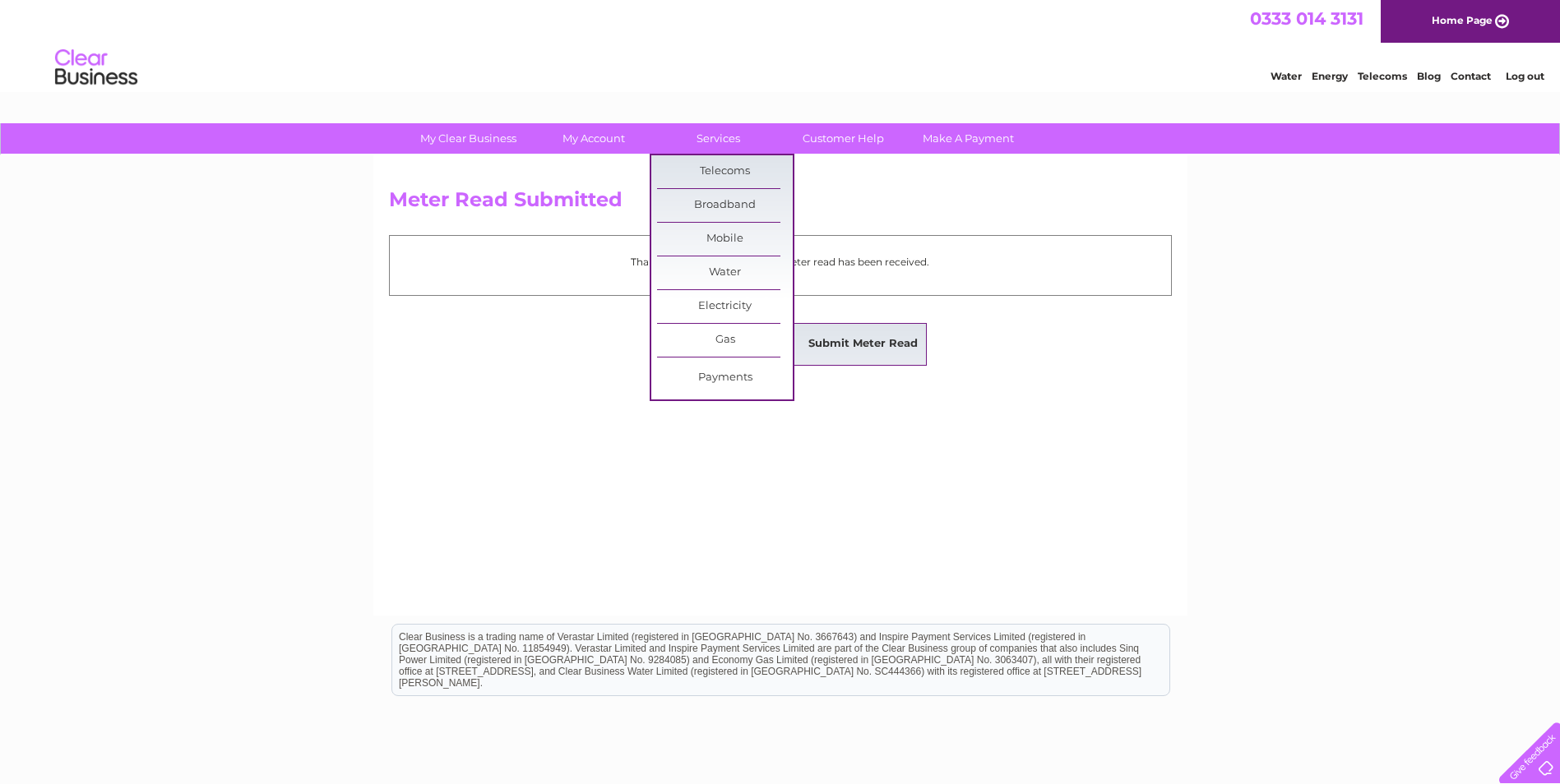
click at [896, 348] on link "Submit Meter Read" at bounding box center [863, 344] width 136 height 33
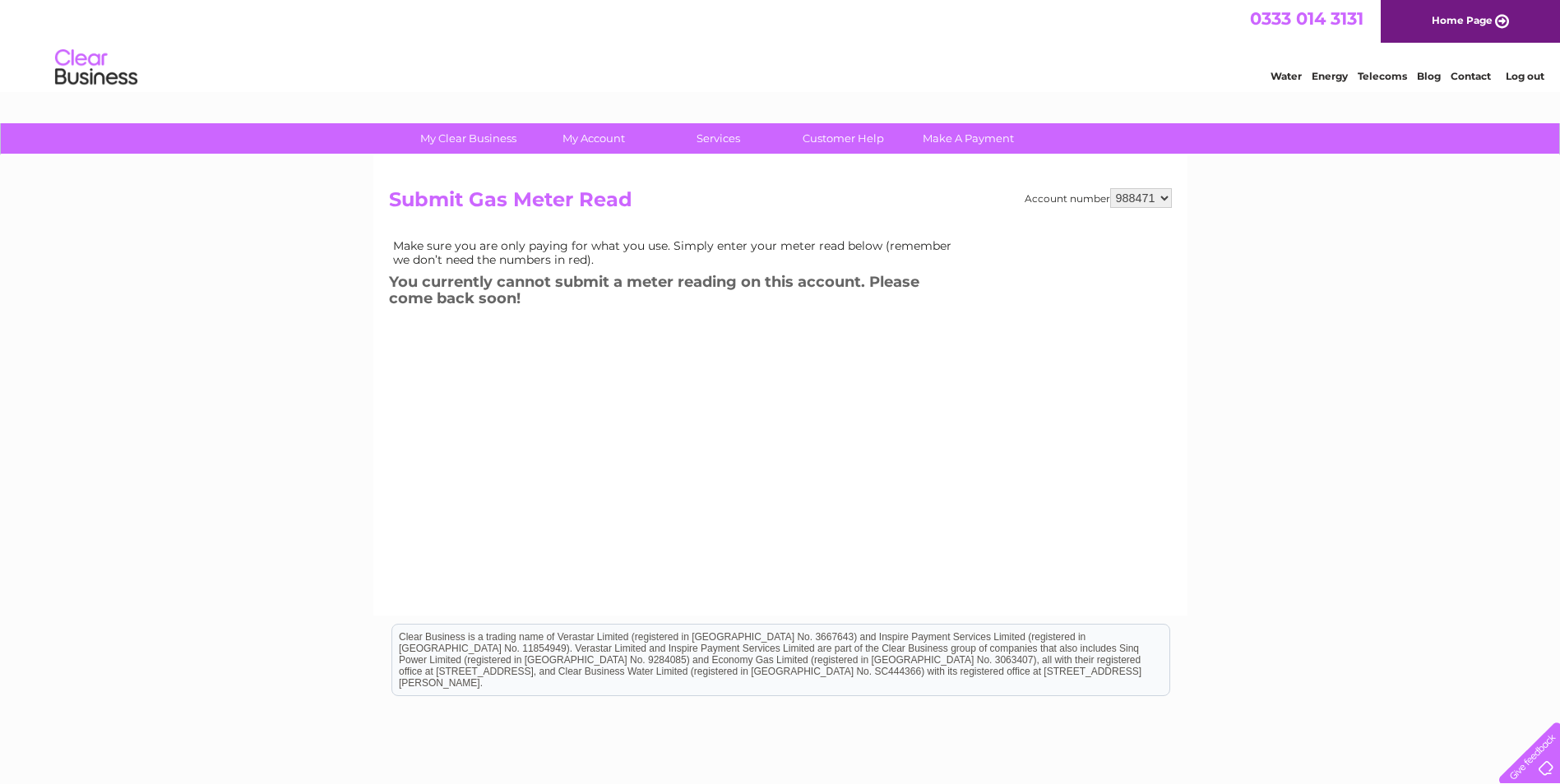
click at [1159, 194] on select "988471 988473" at bounding box center [1140, 198] width 61 height 20
select select "988473"
click at [1110, 188] on select "988471 988473" at bounding box center [1140, 198] width 61 height 20
click at [1161, 200] on select "988471 988473" at bounding box center [1140, 198] width 61 height 20
select select "988471"
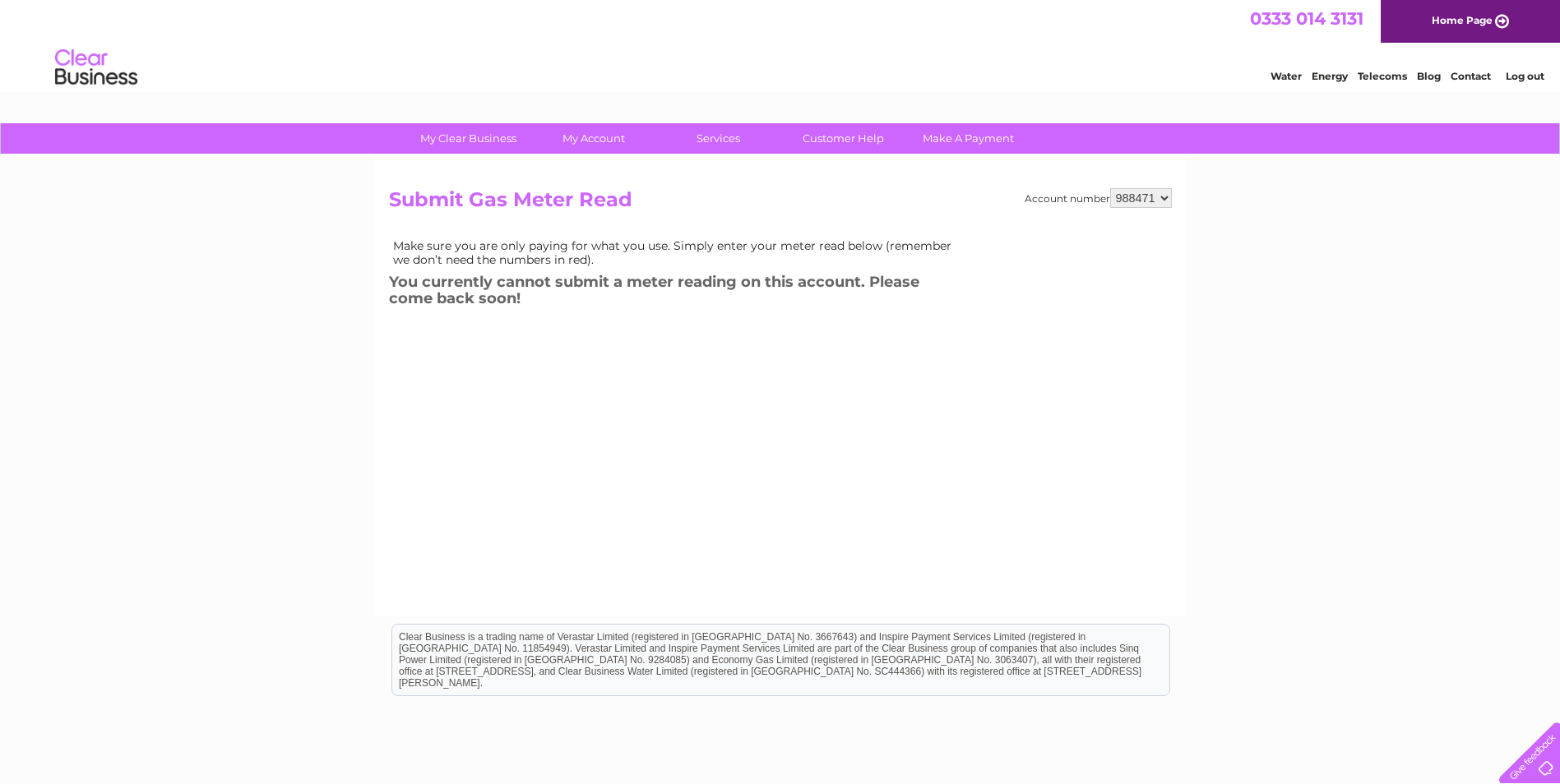
click at [1110, 188] on select "988471 988473" at bounding box center [1140, 198] width 61 height 20
click at [1162, 191] on select "988471 988473" at bounding box center [1140, 198] width 61 height 20
select select "988473"
click at [1110, 188] on select "988471 988473" at bounding box center [1140, 198] width 61 height 20
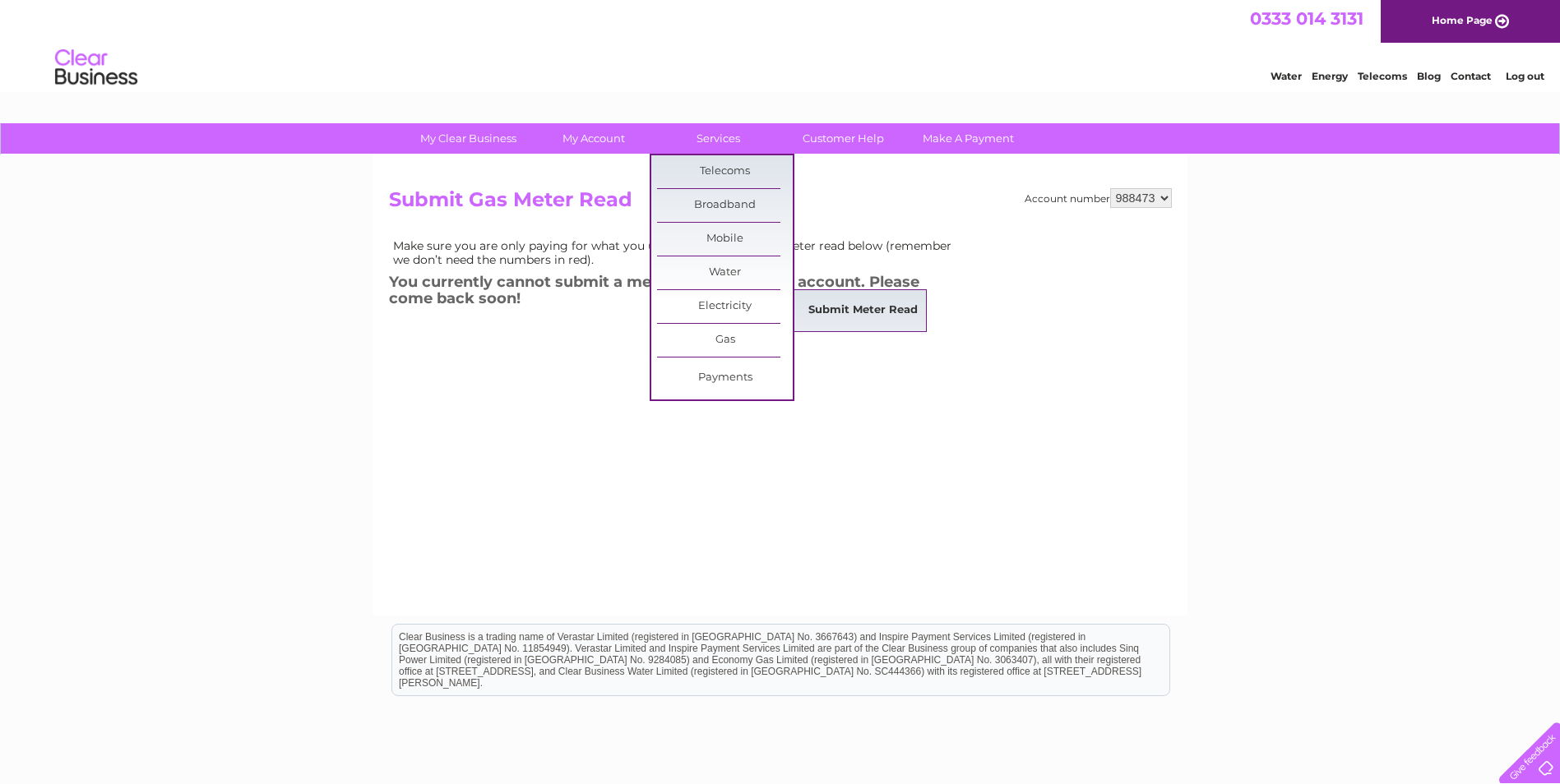
click at [847, 316] on link "Submit Meter Read" at bounding box center [863, 310] width 136 height 33
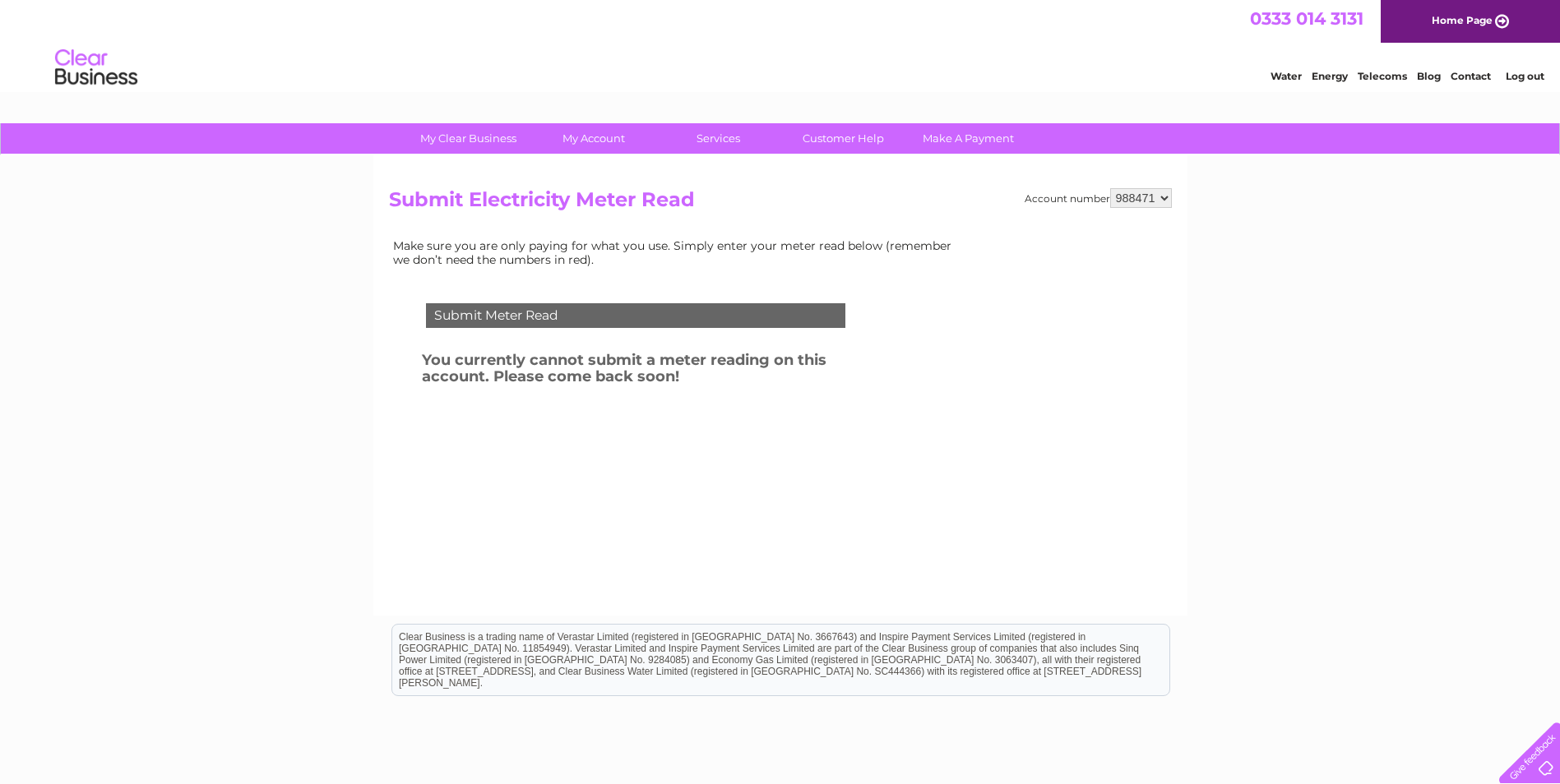
click at [1161, 194] on select "988471 988473" at bounding box center [1140, 198] width 61 height 20
select select "988473"
click at [1110, 188] on select "988471 988473" at bounding box center [1140, 198] width 61 height 20
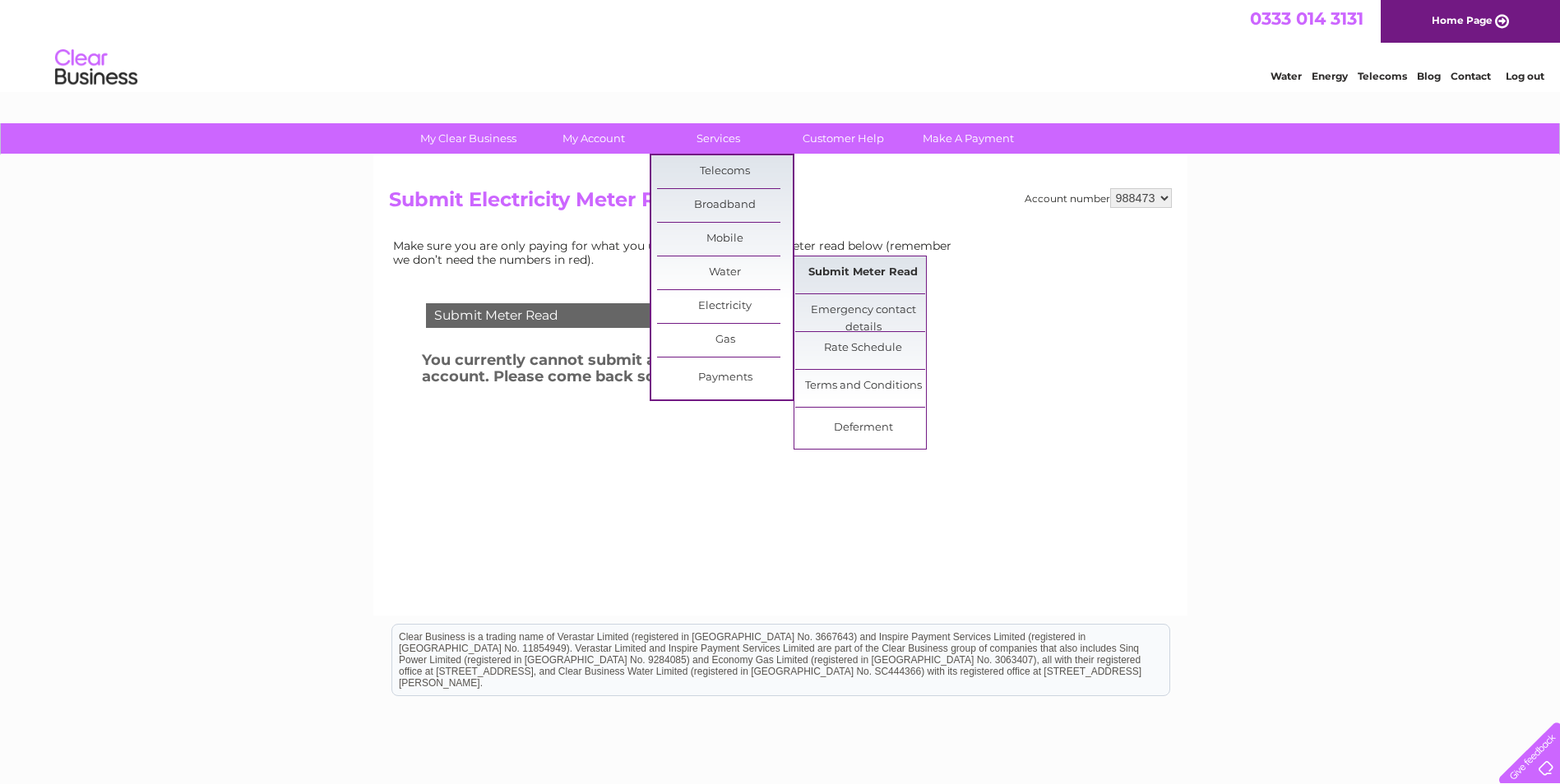
click at [843, 271] on link "Submit Meter Read" at bounding box center [863, 272] width 136 height 33
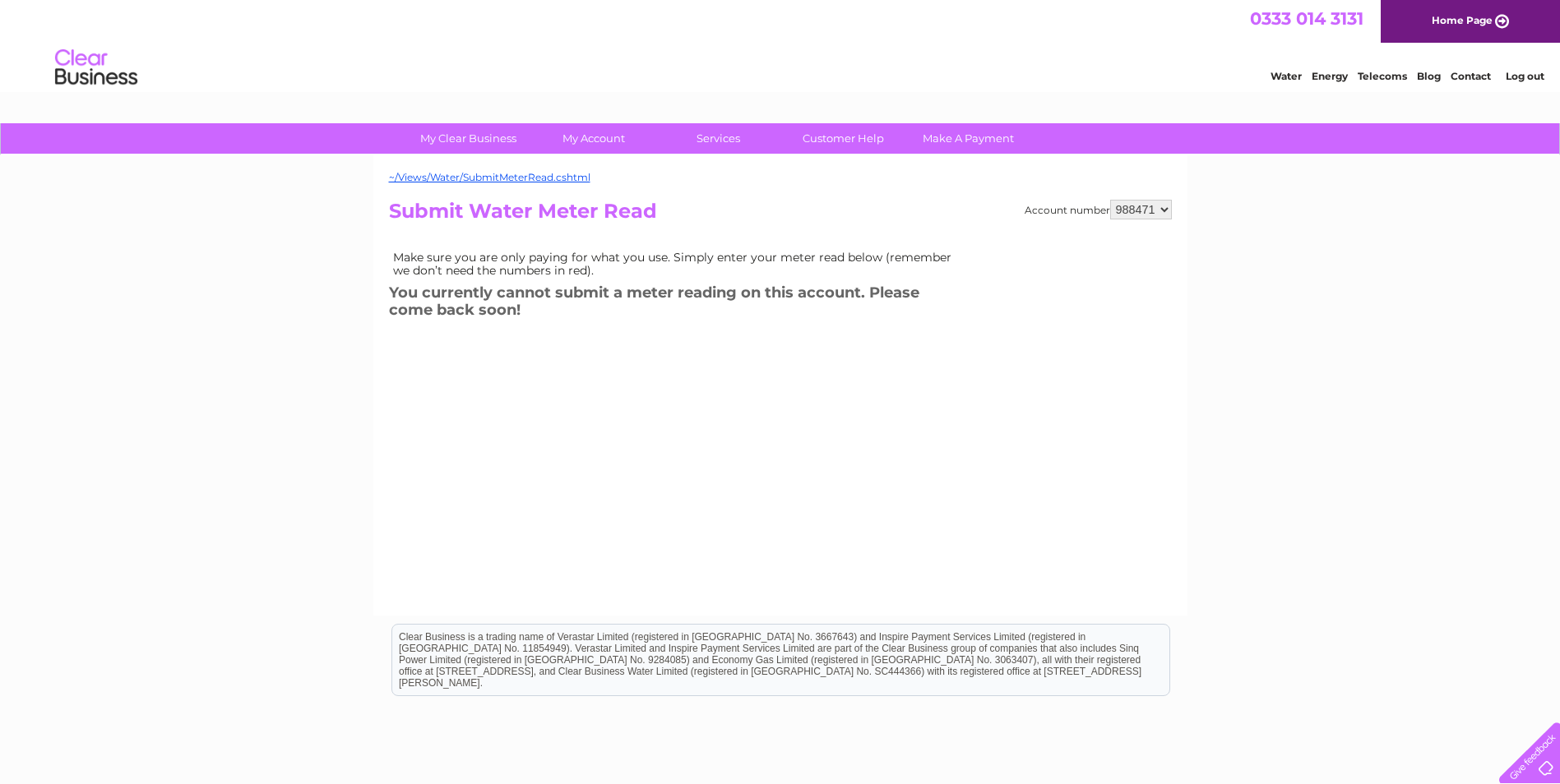
click at [1160, 202] on select "988471 988473" at bounding box center [1140, 210] width 61 height 20
select select "988473"
click at [1110, 200] on select "988471 988473" at bounding box center [1140, 210] width 61 height 20
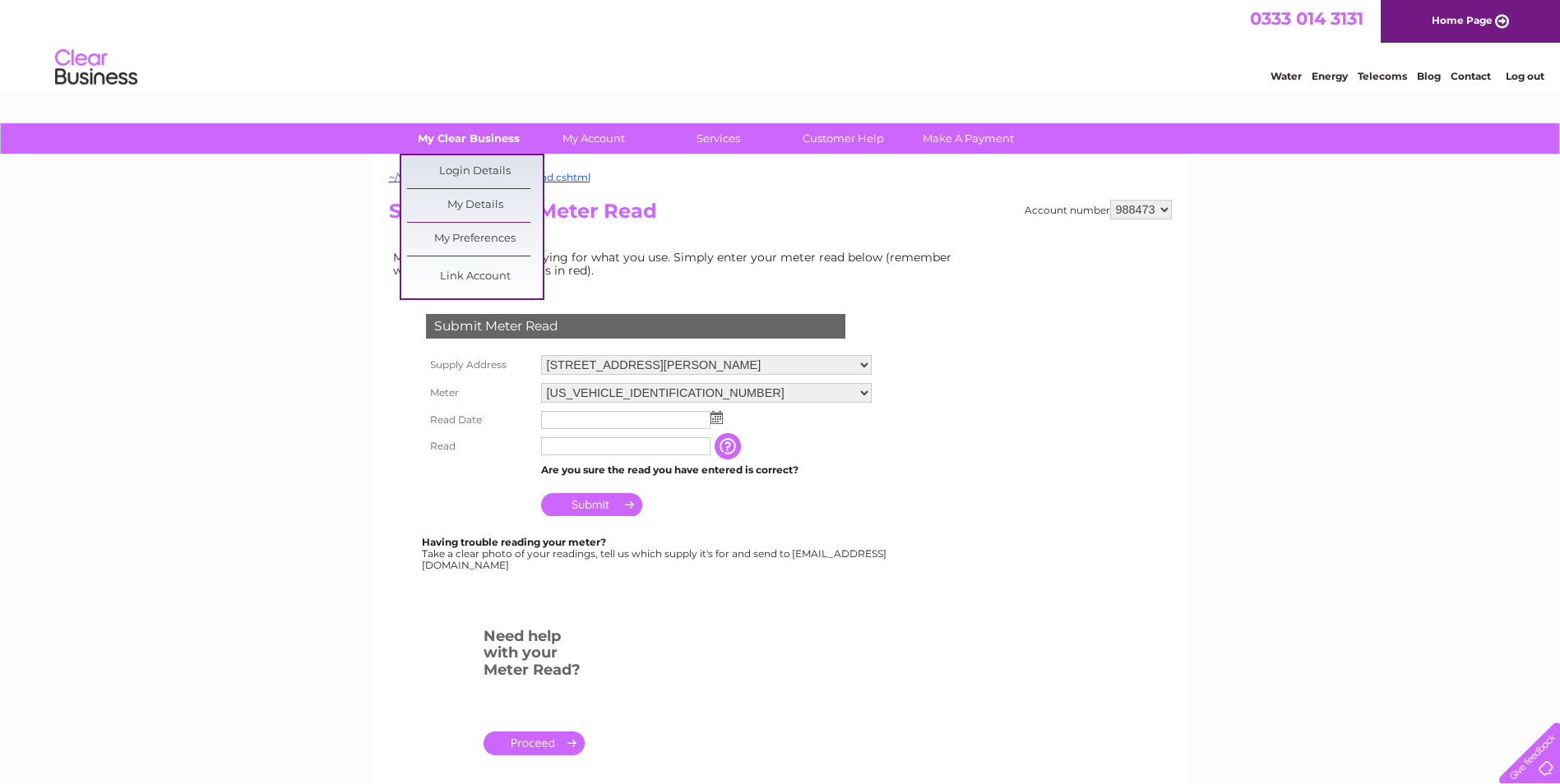
click at [492, 140] on link "My Clear Business" at bounding box center [468, 139] width 136 height 30
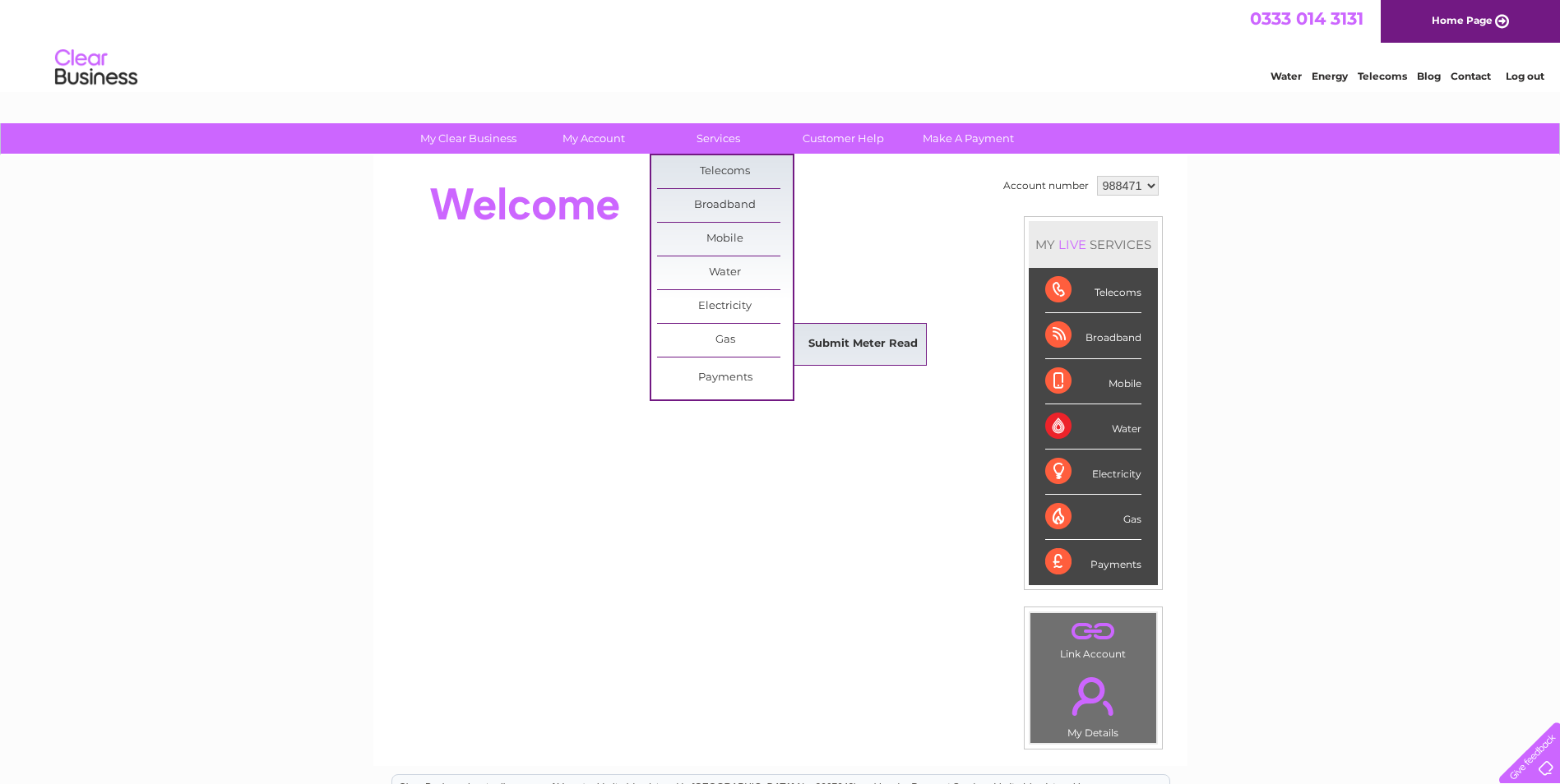
click at [842, 334] on link "Submit Meter Read" at bounding box center [863, 344] width 136 height 33
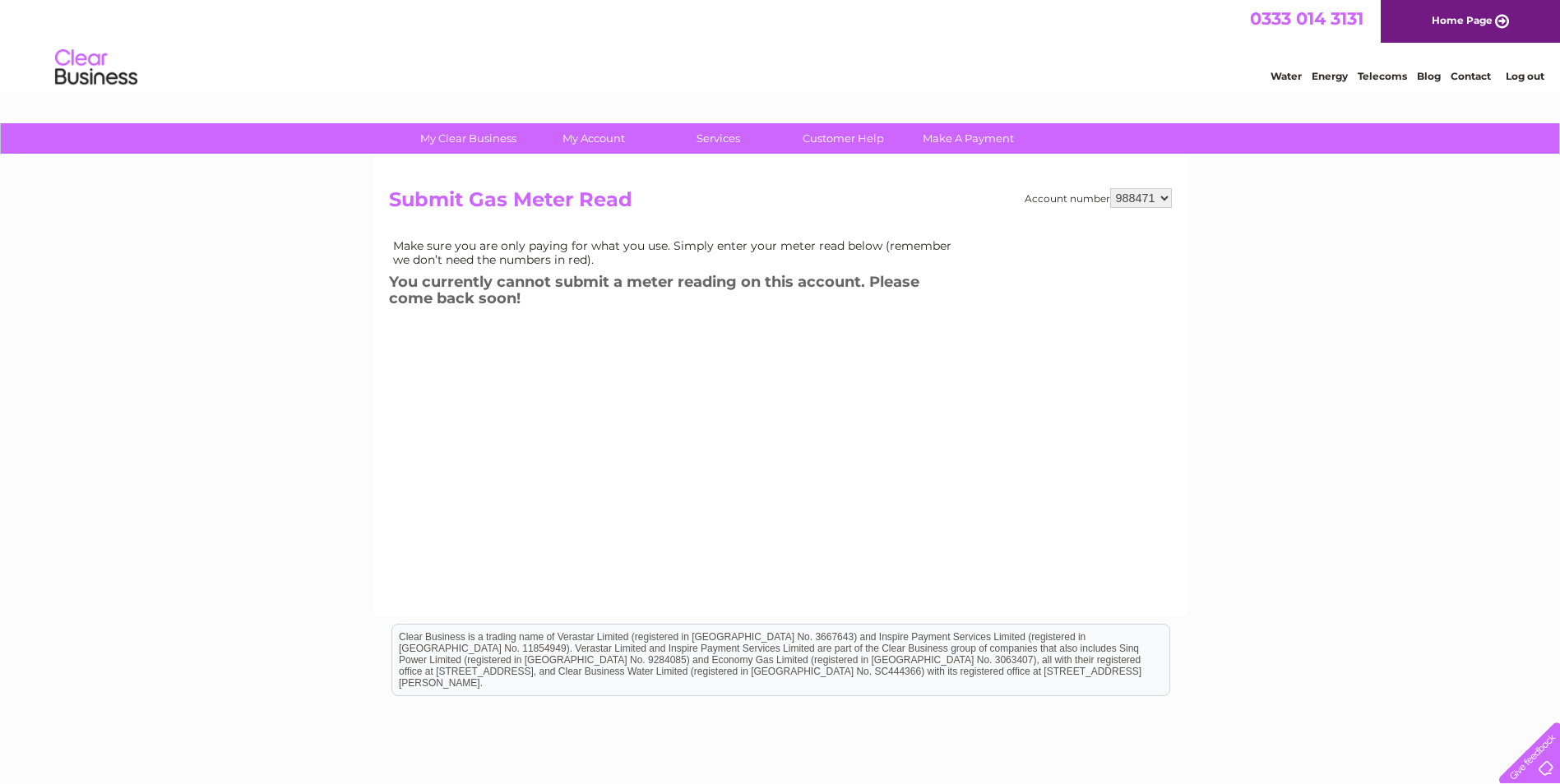
click at [1163, 199] on select "988471 988473" at bounding box center [1140, 198] width 61 height 20
select select "988473"
click at [1110, 188] on select "988471 988473" at bounding box center [1140, 198] width 61 height 20
click at [1285, 210] on div "My Clear Business Login Details My Details My Preferences Link Account My Accou…" at bounding box center [780, 510] width 1560 height 773
click at [1169, 200] on select "988471 988473" at bounding box center [1140, 198] width 61 height 20
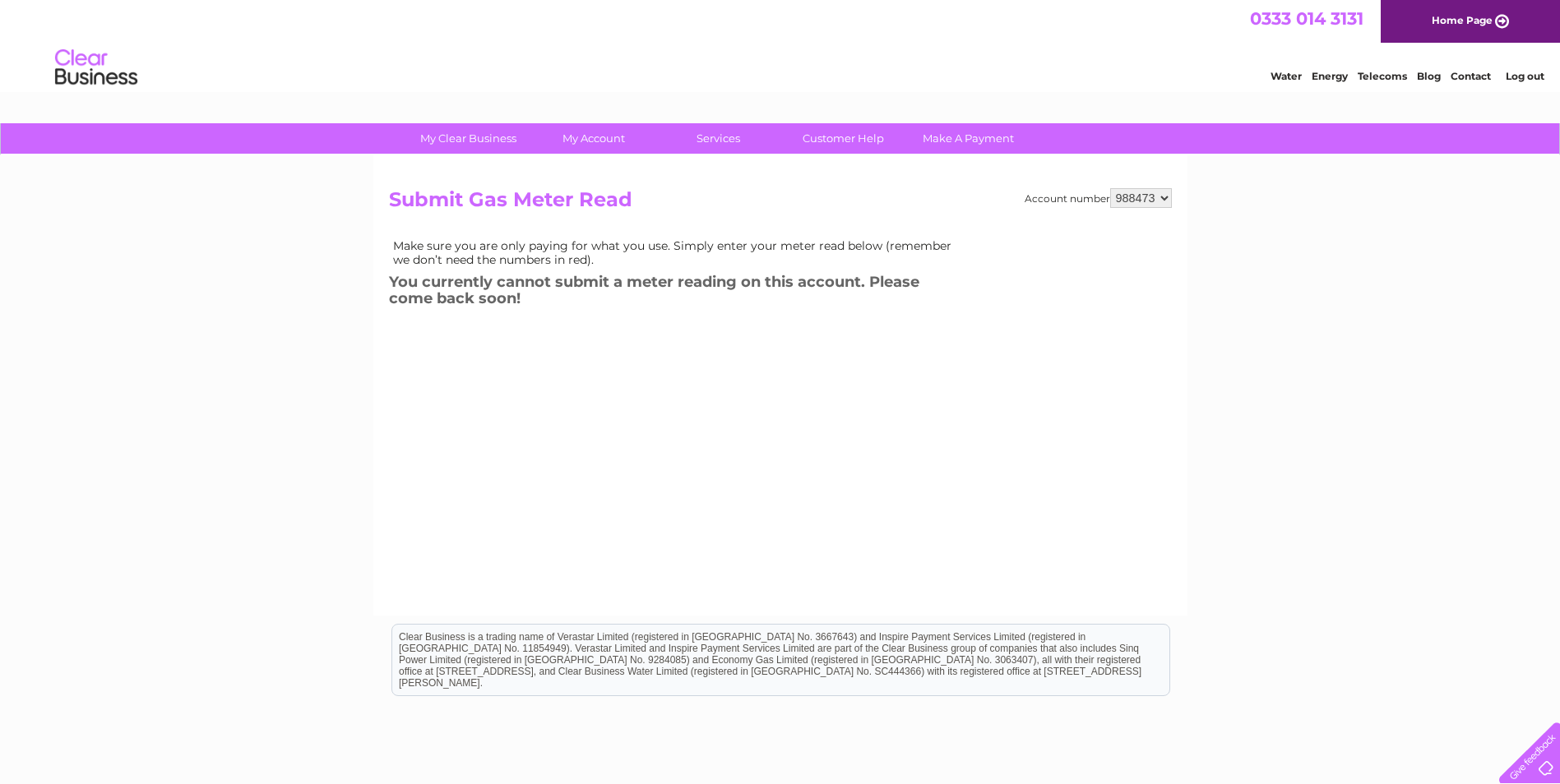
click at [1110, 188] on select "988471 988473" at bounding box center [1140, 198] width 61 height 20
